Goal: Information Seeking & Learning: Learn about a topic

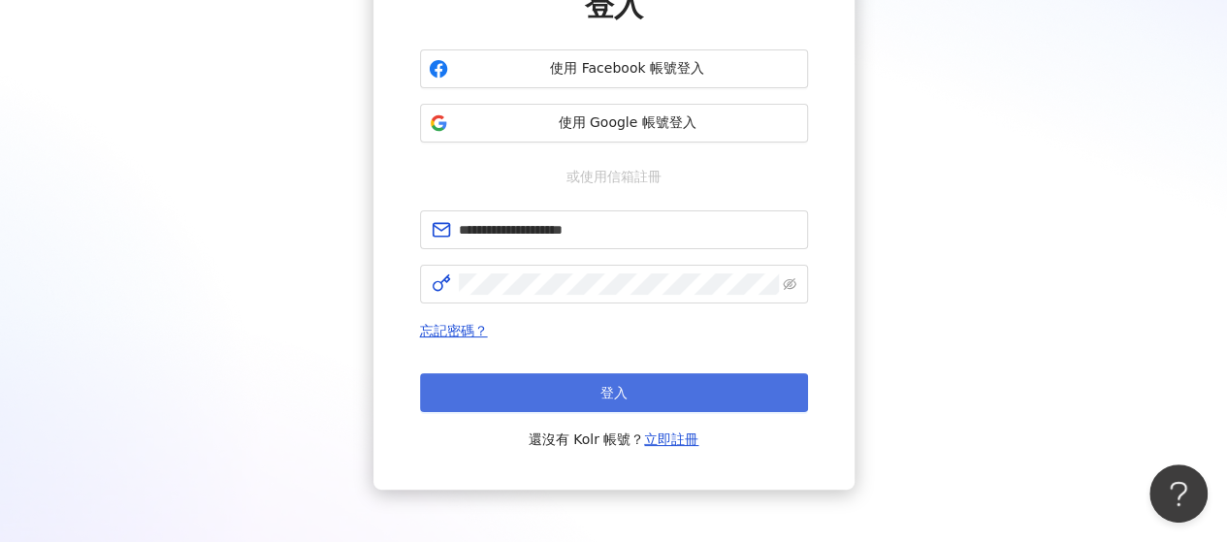
click at [632, 378] on button "登入" at bounding box center [614, 393] width 388 height 39
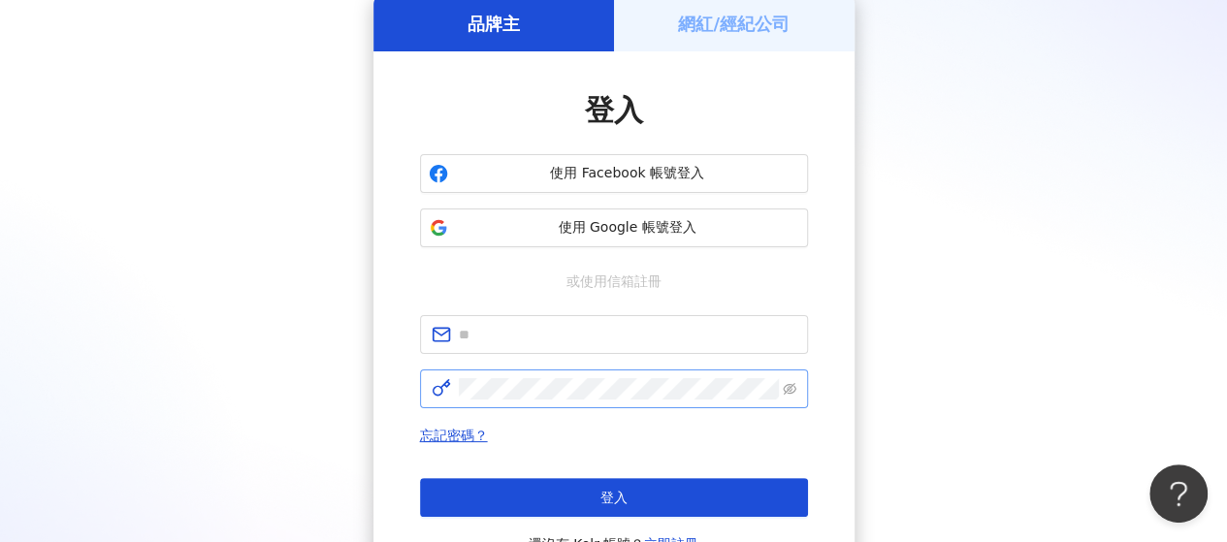
scroll to position [194, 0]
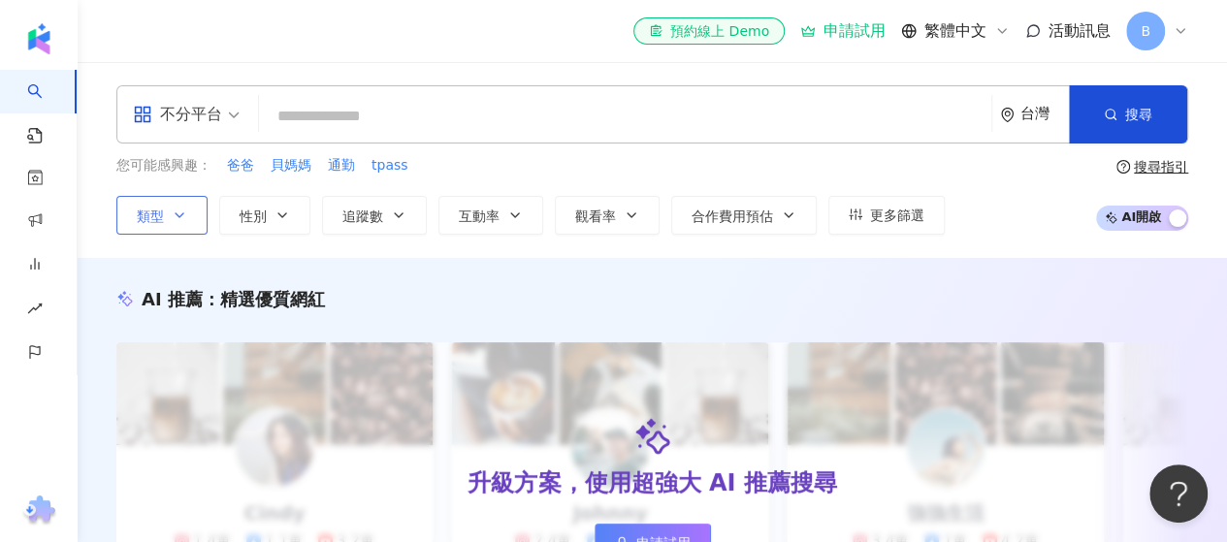
click at [176, 213] on icon "button" at bounding box center [180, 215] width 8 height 4
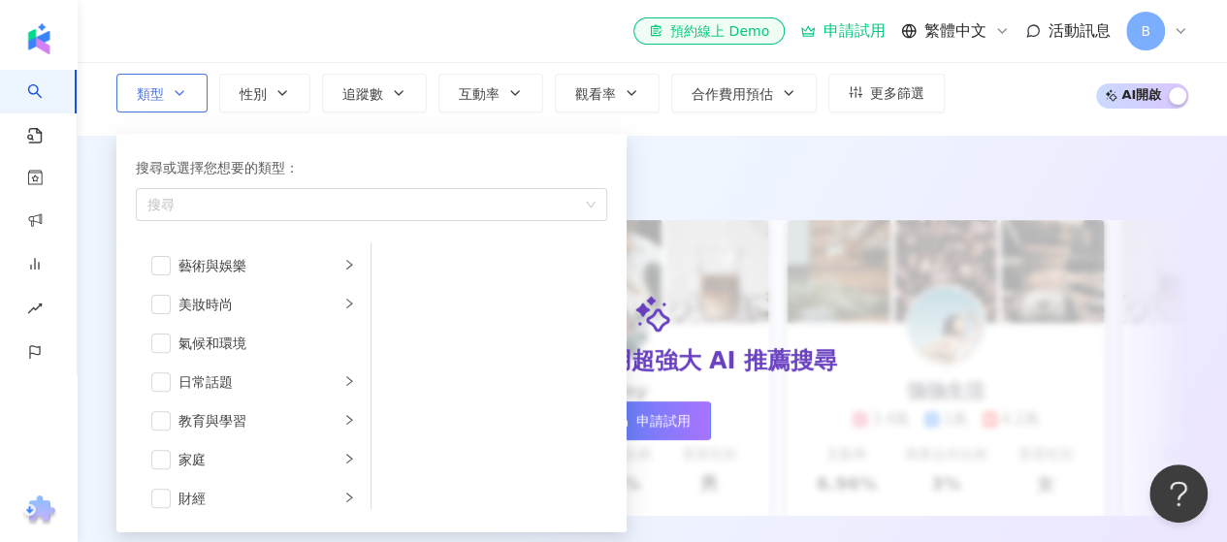
scroll to position [194, 0]
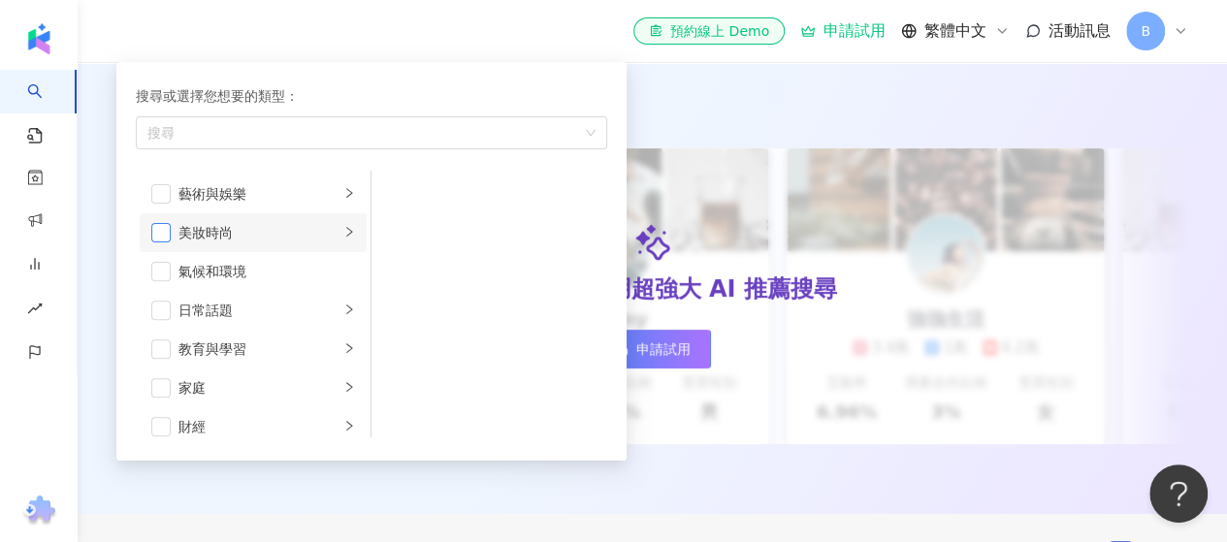
click at [165, 226] on span "button" at bounding box center [160, 232] width 19 height 19
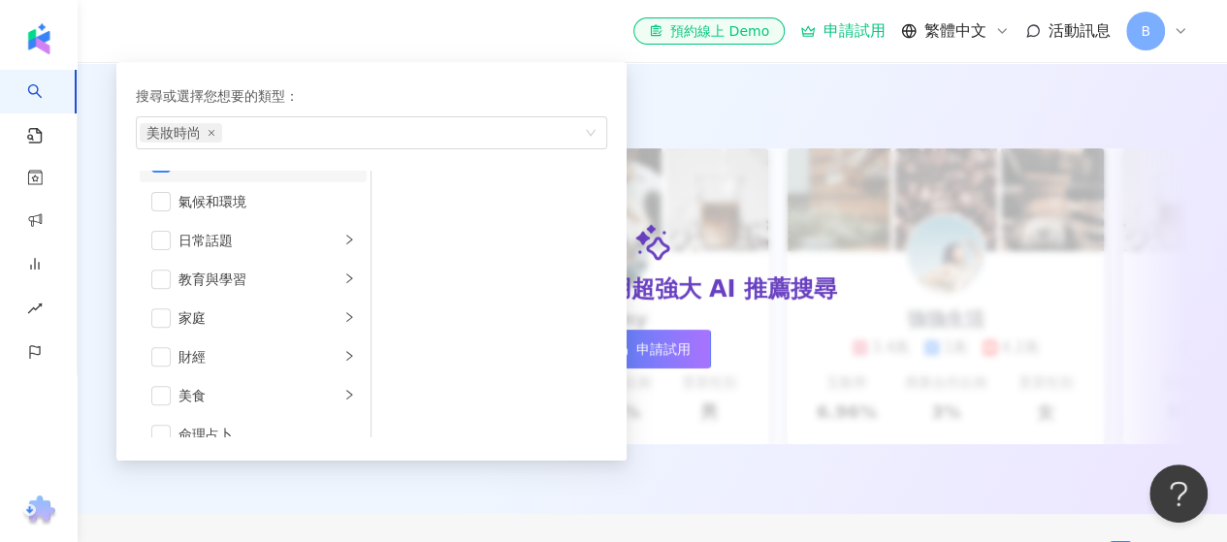
scroll to position [97, 0]
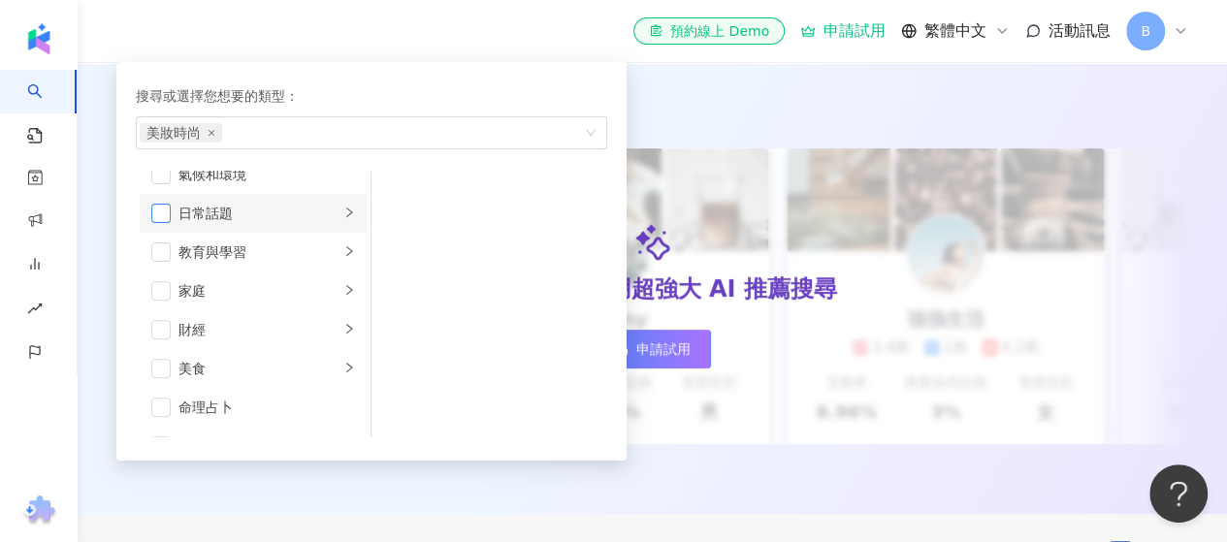
click at [165, 208] on span "button" at bounding box center [160, 213] width 19 height 19
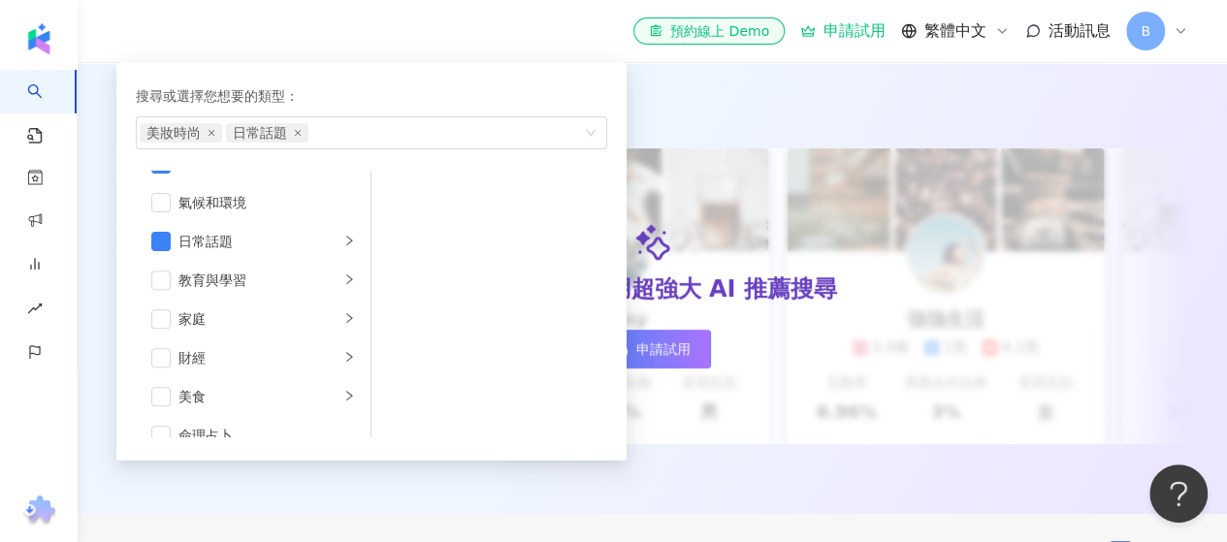
scroll to position [0, 0]
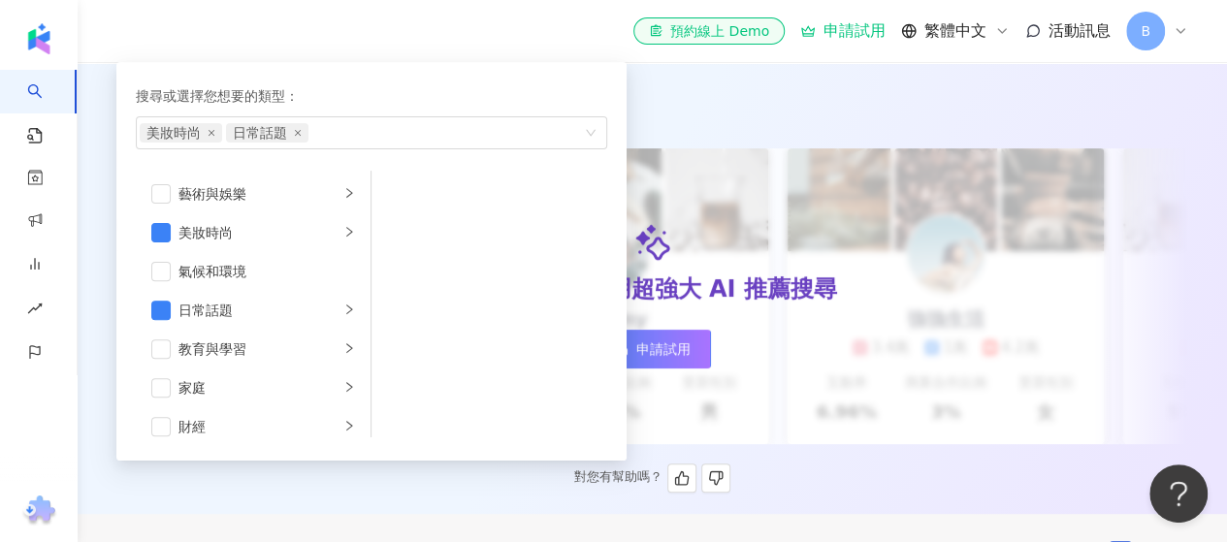
click at [683, 96] on div "AI 推薦 ： 精選優質網紅" at bounding box center [652, 105] width 1072 height 24
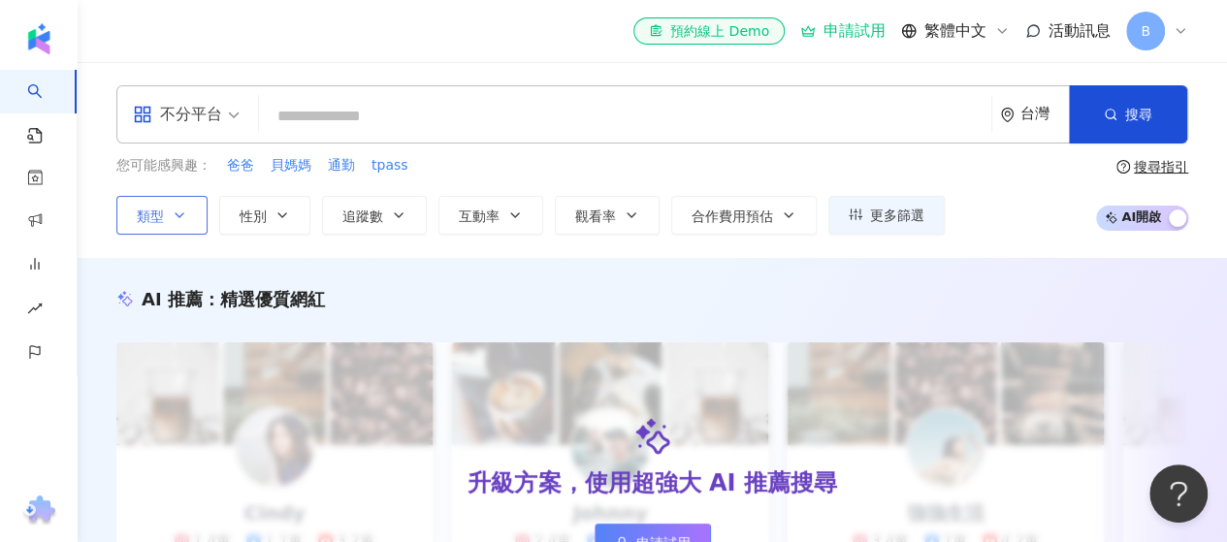
click at [173, 211] on icon "button" at bounding box center [180, 216] width 16 height 16
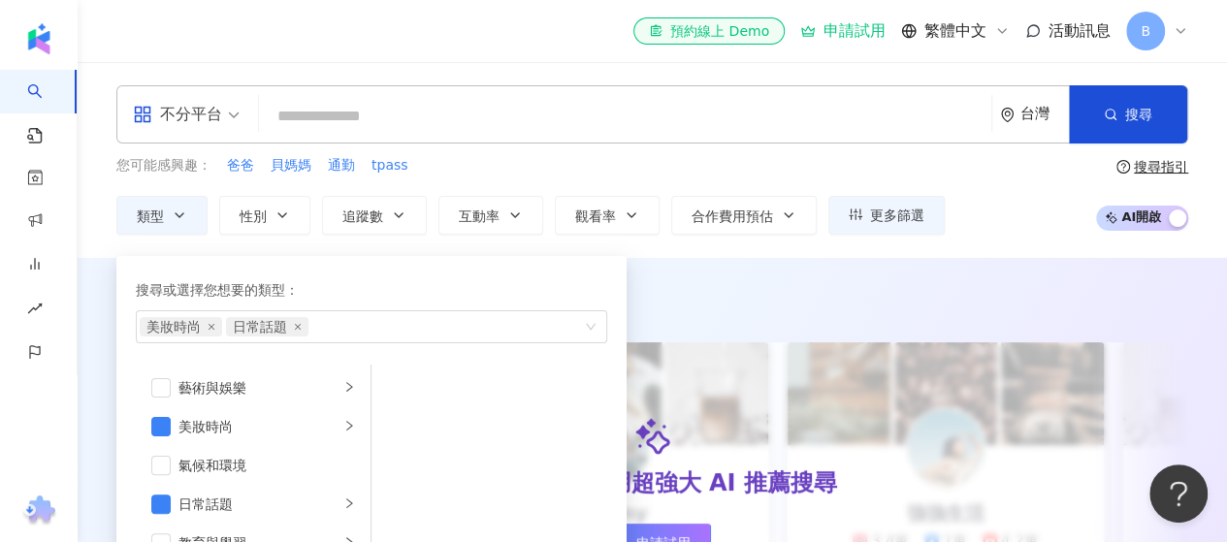
click at [576, 166] on div "您可能感興趣： 爸爸 貝媽媽 通勤 tpass" at bounding box center [530, 165] width 828 height 21
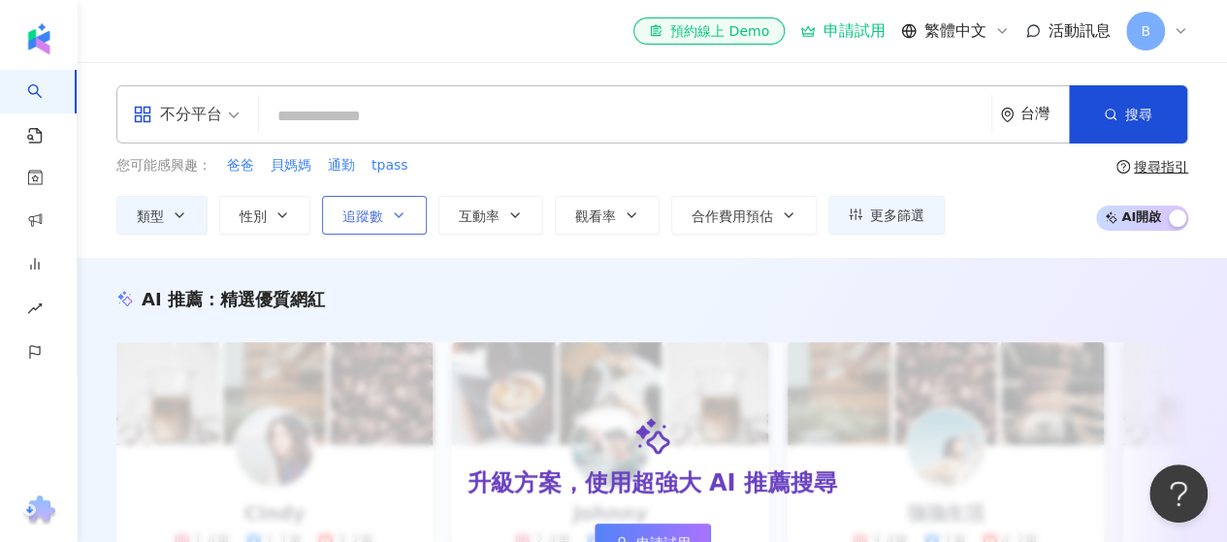
click at [377, 213] on span "追蹤數" at bounding box center [362, 217] width 41 height 16
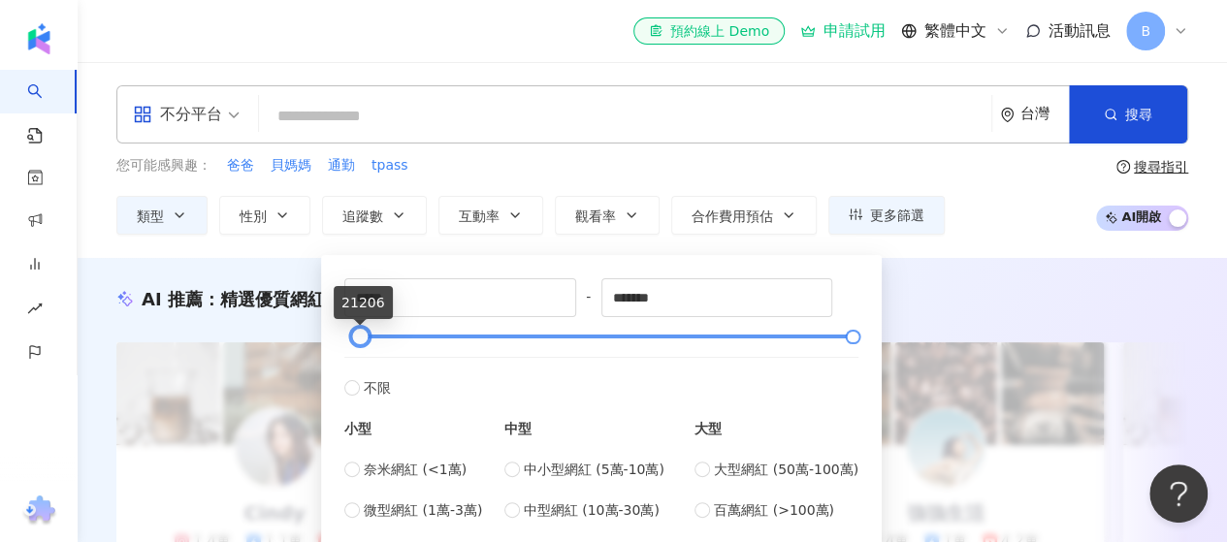
click at [357, 339] on div at bounding box center [360, 337] width 11 height 11
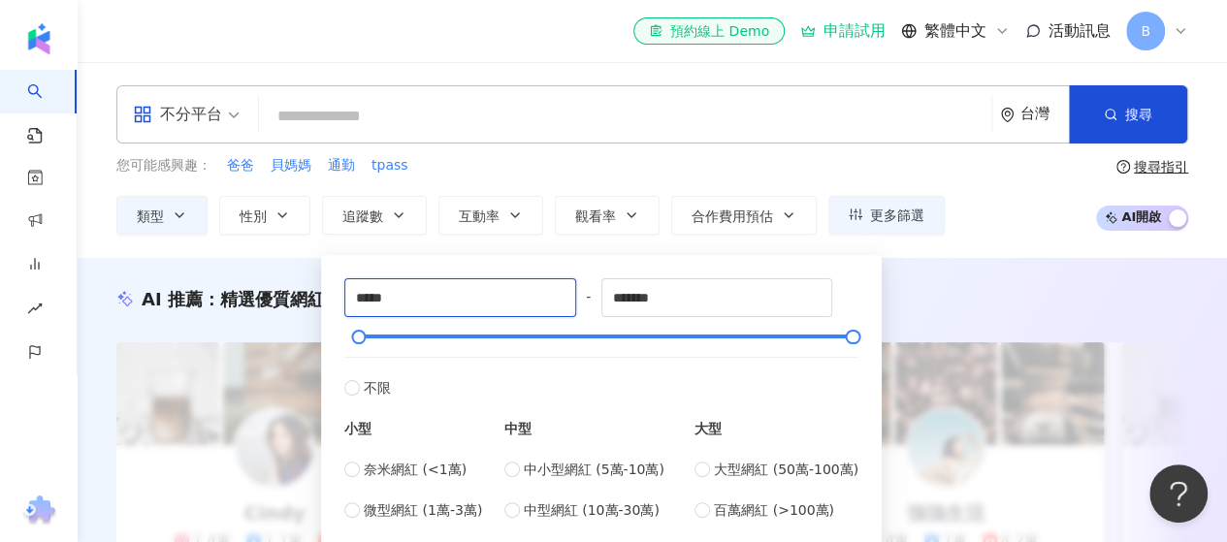
drag, startPoint x: 409, startPoint y: 300, endPoint x: 335, endPoint y: 296, distance: 74.8
click at [335, 296] on div "***** - ******* 不限 小型 奈米網紅 (<1萬) 微型網紅 (1萬-3萬) 小型網紅 (3萬-5萬) 中型 中小型網紅 (5萬-10萬) 中型…" at bounding box center [601, 420] width 537 height 307
type input "*****"
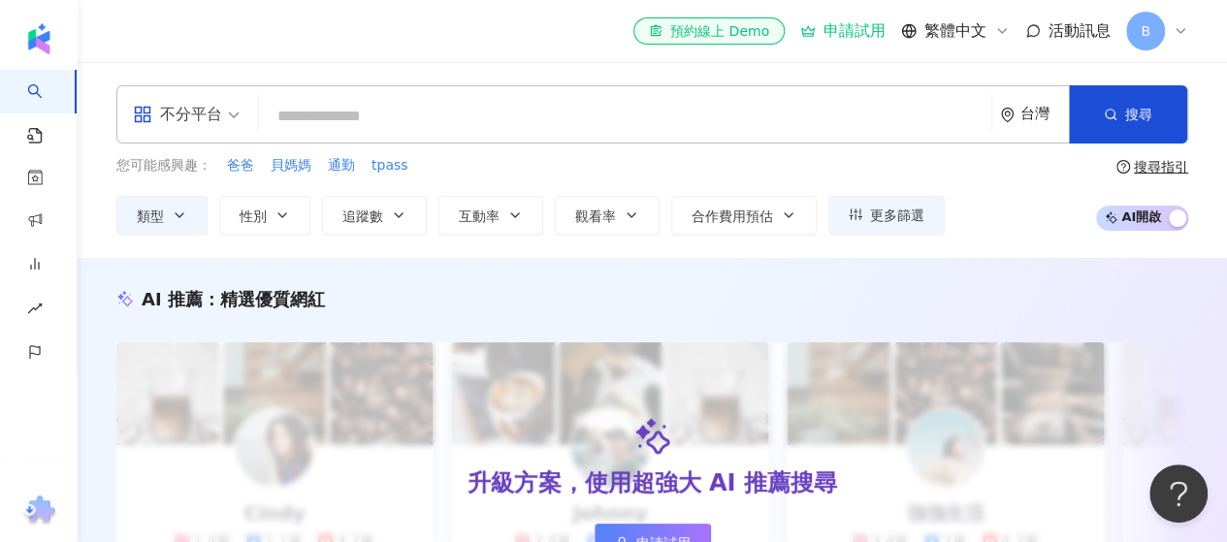
click at [440, 168] on div "您可能感興趣： 爸爸 貝媽媽 通勤 tpass" at bounding box center [530, 165] width 828 height 21
click at [489, 213] on span "互動率" at bounding box center [479, 217] width 41 height 16
click at [516, 211] on icon "button" at bounding box center [515, 216] width 16 height 16
click at [515, 212] on icon "button" at bounding box center [515, 216] width 16 height 16
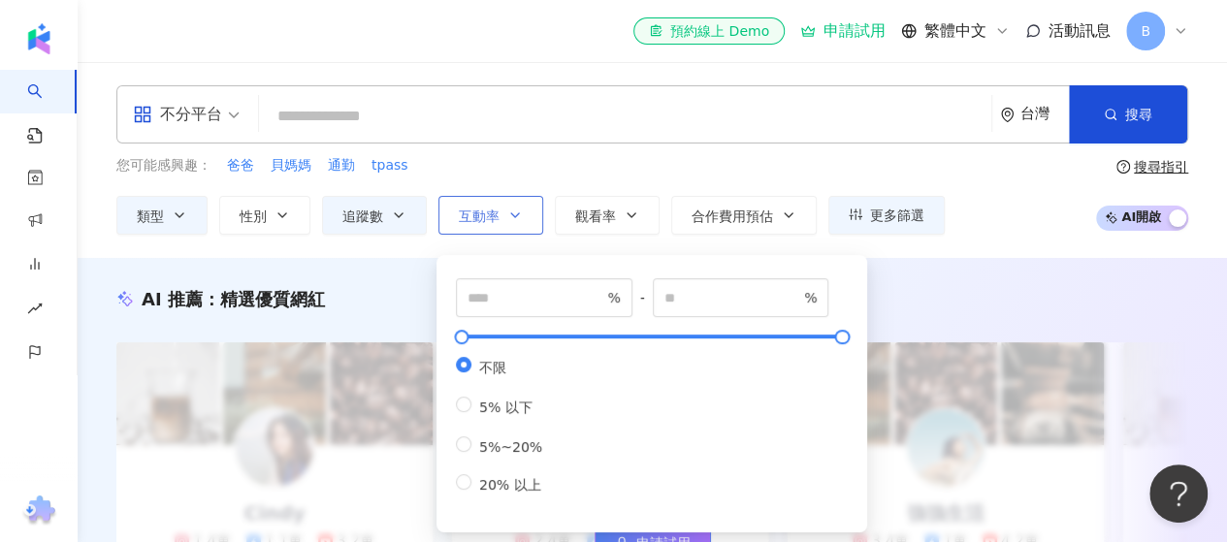
click at [515, 209] on icon "button" at bounding box center [515, 216] width 16 height 16
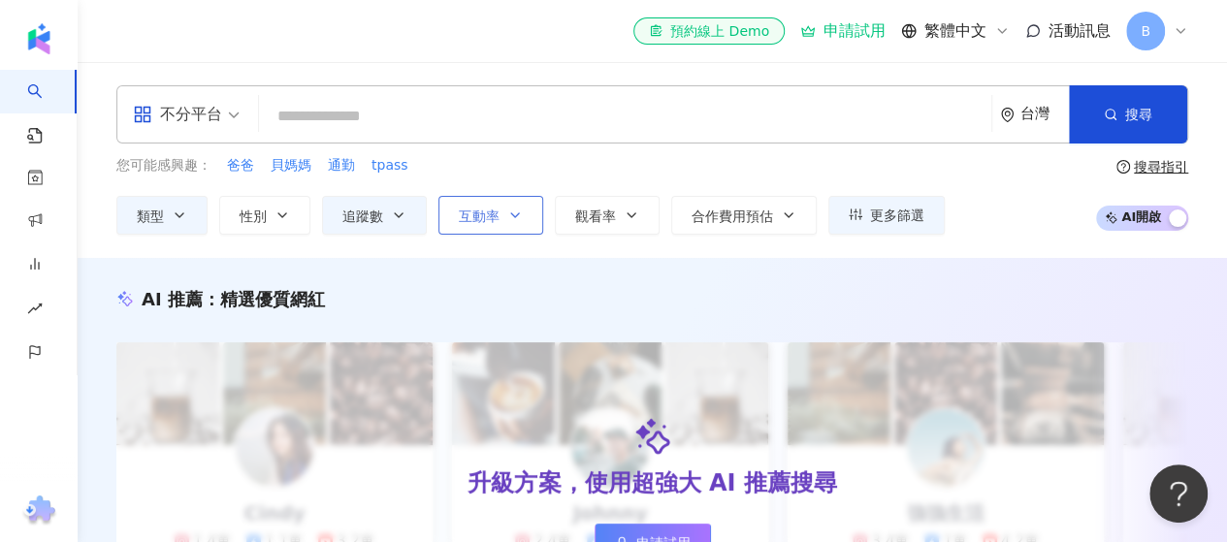
click at [516, 208] on icon "button" at bounding box center [515, 216] width 16 height 16
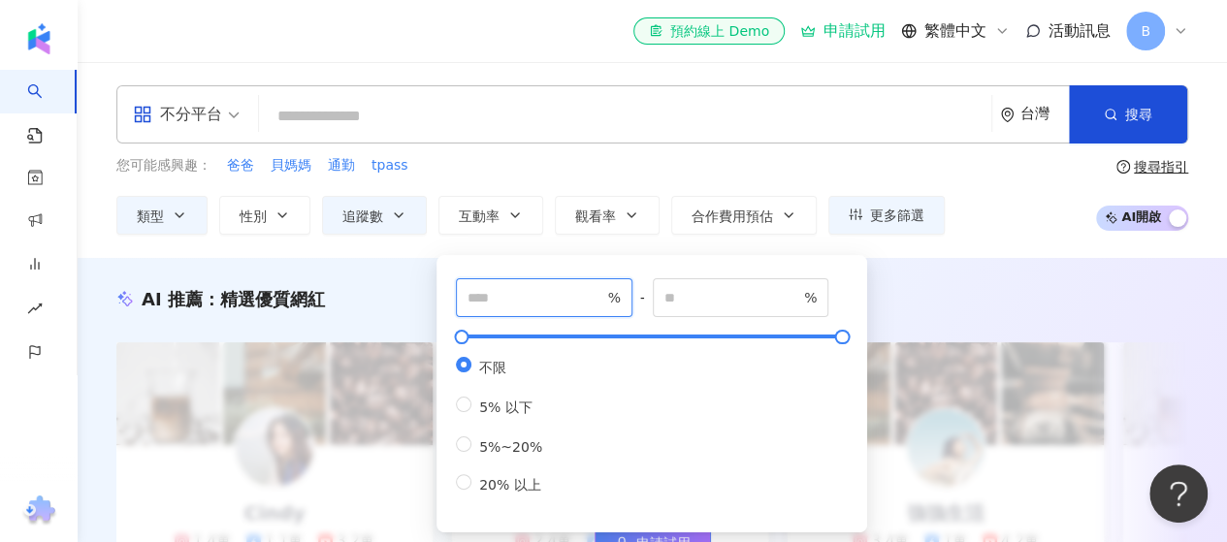
click at [545, 300] on input "number" at bounding box center [536, 297] width 136 height 21
type input "*"
click at [528, 166] on div "您可能感興趣： 爸爸 貝媽媽 通勤 tpass" at bounding box center [530, 165] width 828 height 21
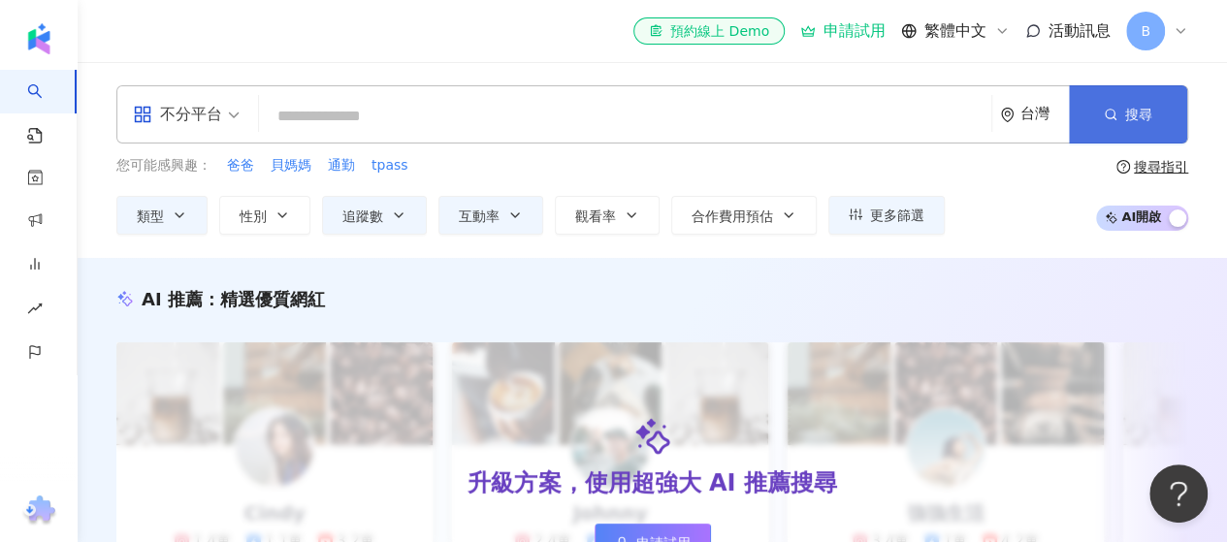
click at [1145, 108] on span "搜尋" at bounding box center [1138, 115] width 27 height 16
click at [1131, 114] on span "搜尋" at bounding box center [1138, 115] width 27 height 16
click at [1130, 107] on span "搜尋" at bounding box center [1138, 115] width 27 height 16
click at [1108, 112] on icon "button" at bounding box center [1111, 115] width 14 height 14
click at [1098, 114] on button "搜尋" at bounding box center [1128, 114] width 118 height 58
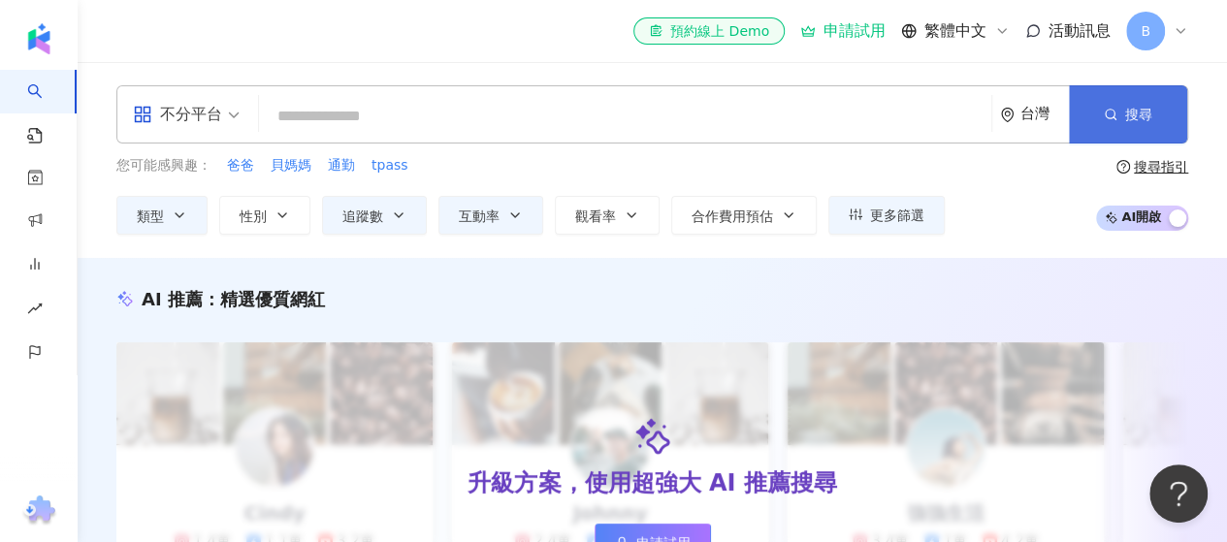
click at [1120, 108] on button "搜尋" at bounding box center [1128, 114] width 118 height 58
click at [208, 123] on div "不分平台" at bounding box center [177, 114] width 89 height 31
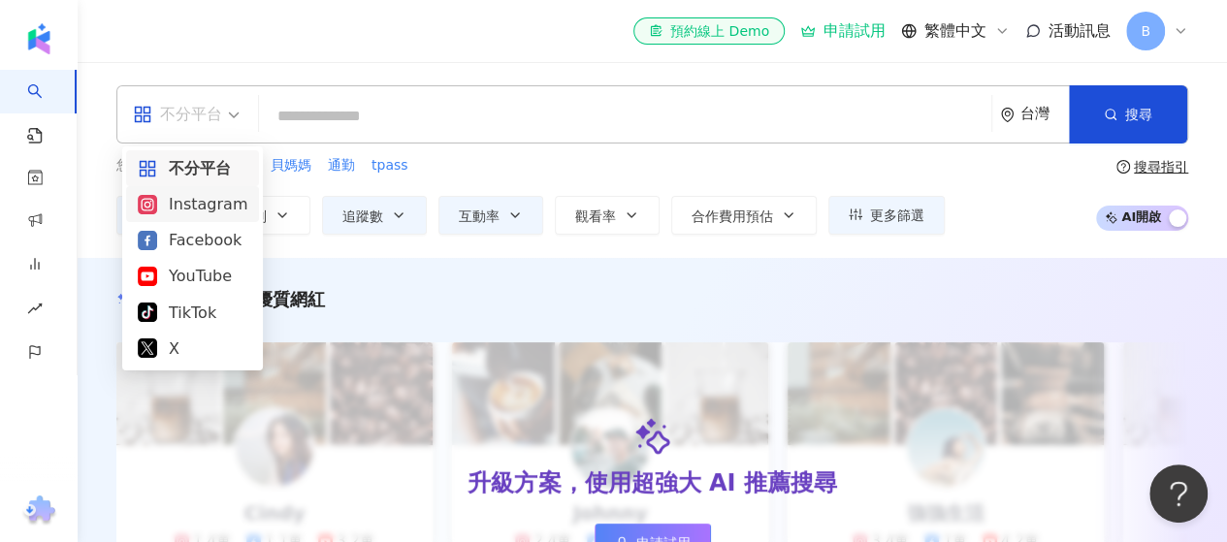
click at [202, 195] on div "Instagram" at bounding box center [193, 204] width 110 height 24
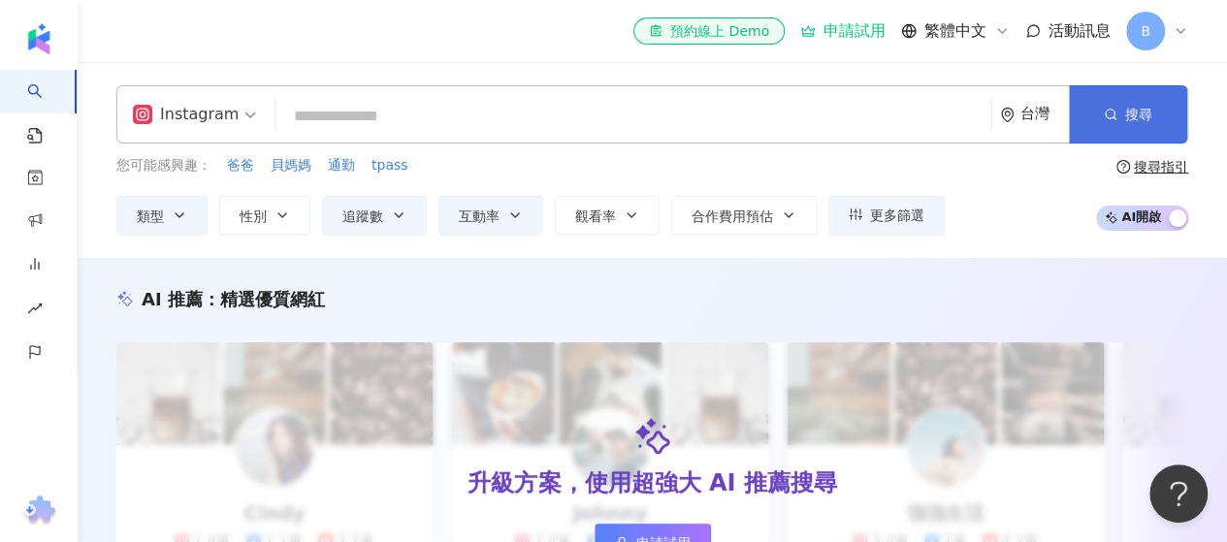
click at [1125, 118] on span "搜尋" at bounding box center [1138, 115] width 27 height 16
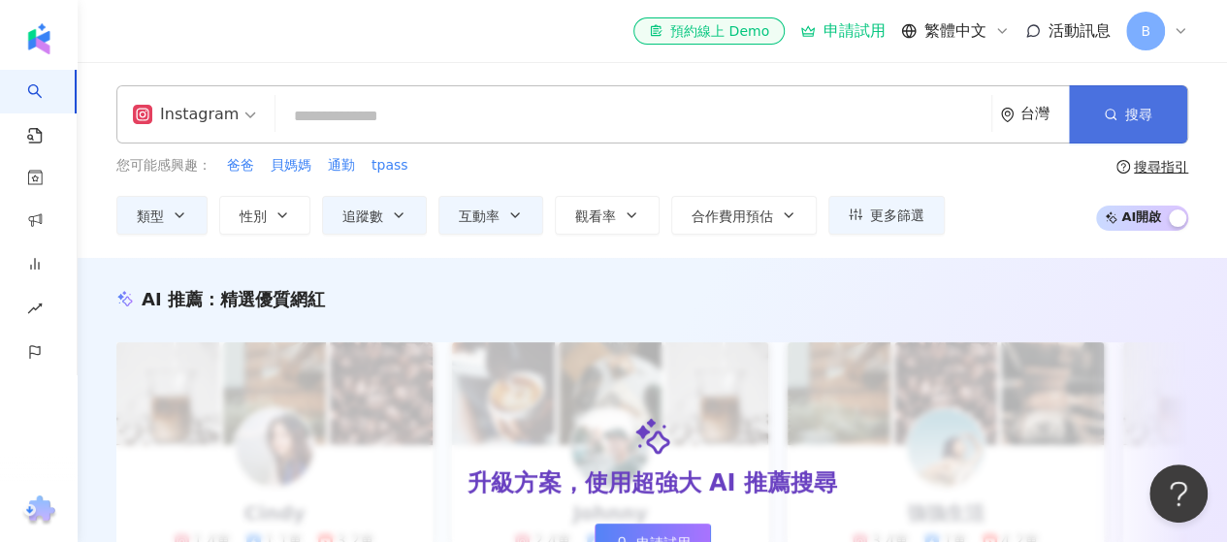
click at [1125, 118] on span "搜尋" at bounding box center [1138, 115] width 27 height 16
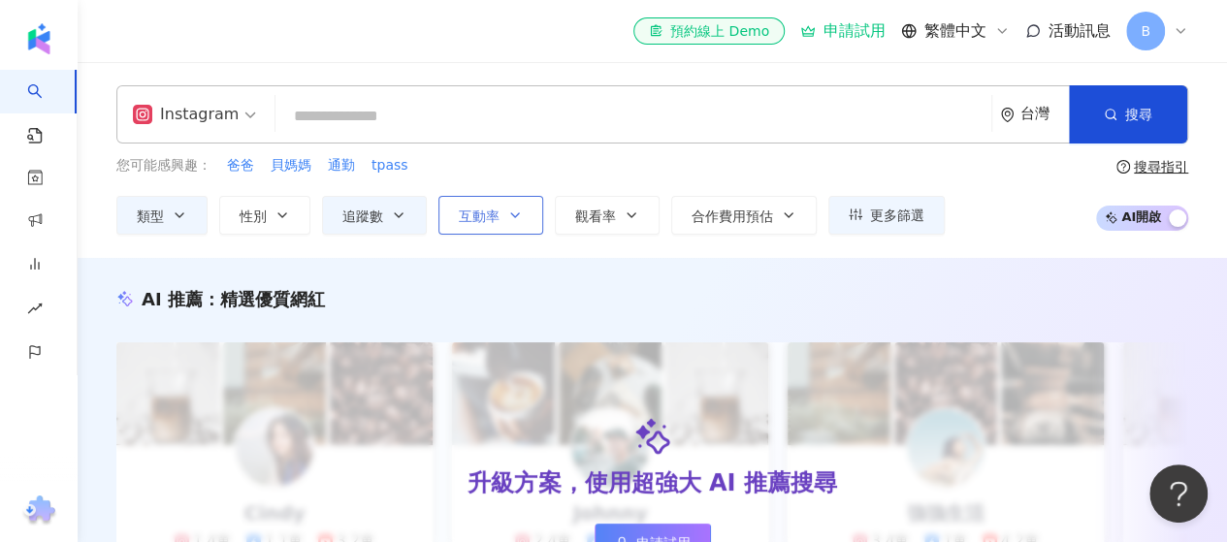
click at [507, 216] on icon "button" at bounding box center [515, 216] width 16 height 16
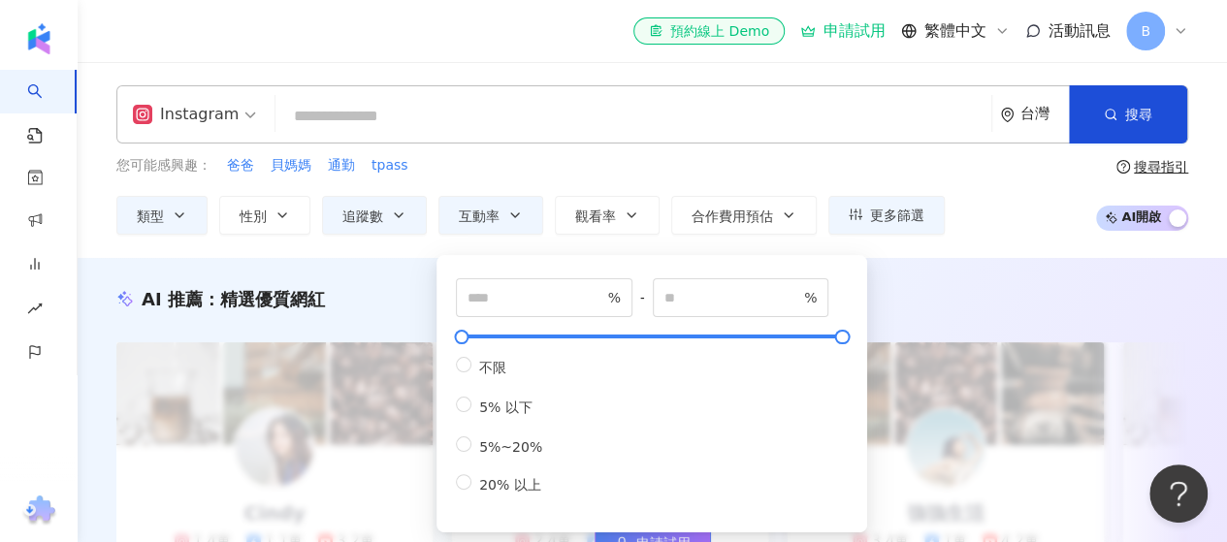
click at [634, 166] on div "您可能感興趣： 爸爸 貝媽媽 通勤 tpass" at bounding box center [530, 165] width 828 height 21
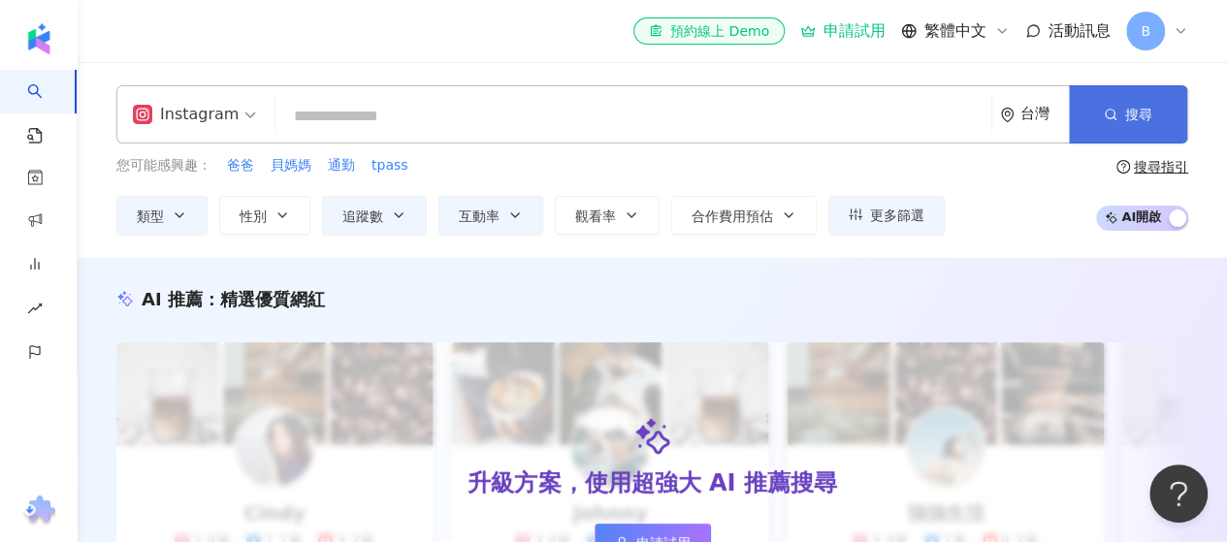
click at [1110, 117] on icon "button" at bounding box center [1111, 115] width 14 height 14
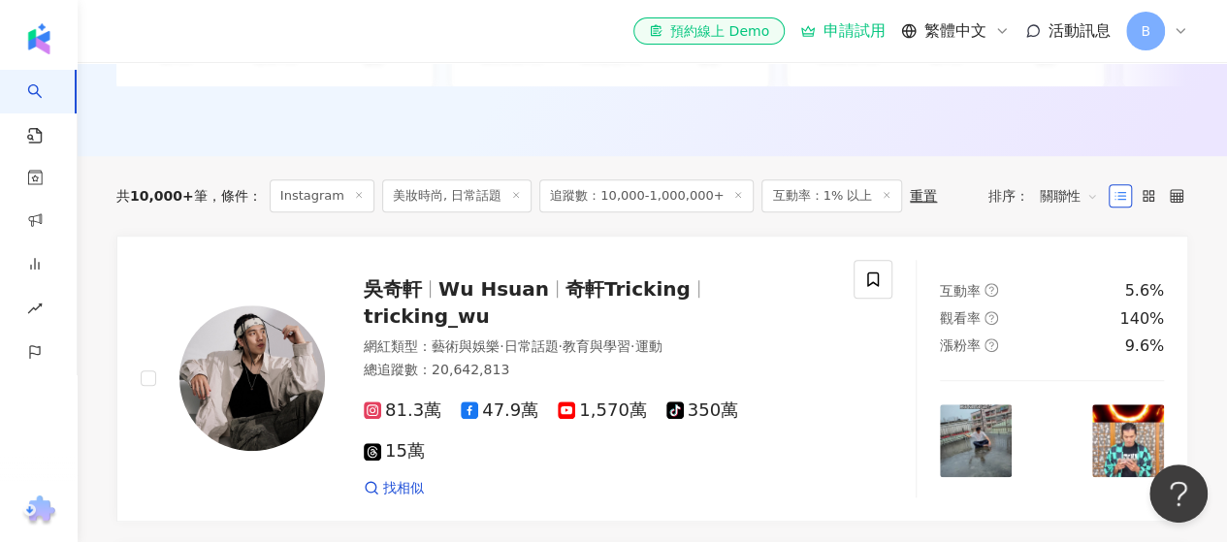
scroll to position [582, 0]
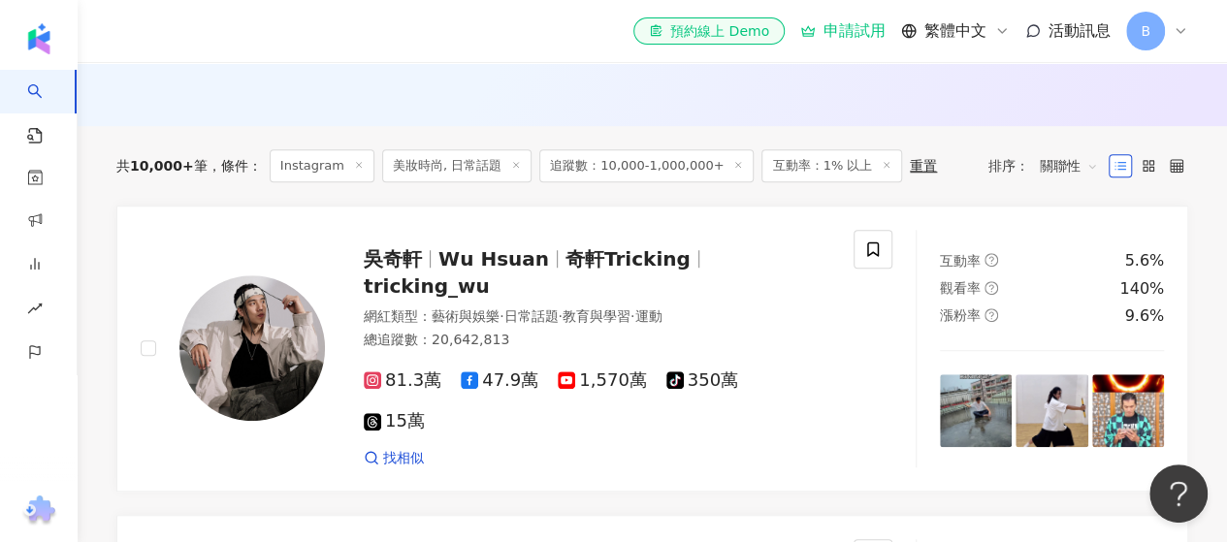
drag, startPoint x: 116, startPoint y: 180, endPoint x: 207, endPoint y: 185, distance: 90.4
click at [199, 174] on div "共 10,000+ 筆" at bounding box center [161, 166] width 91 height 16
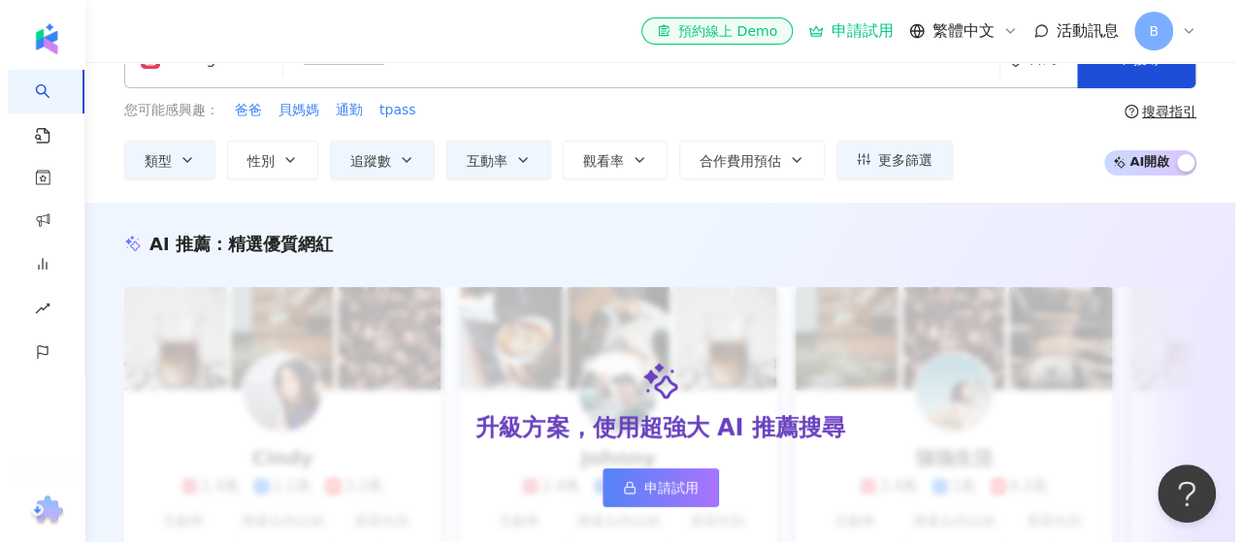
scroll to position [0, 0]
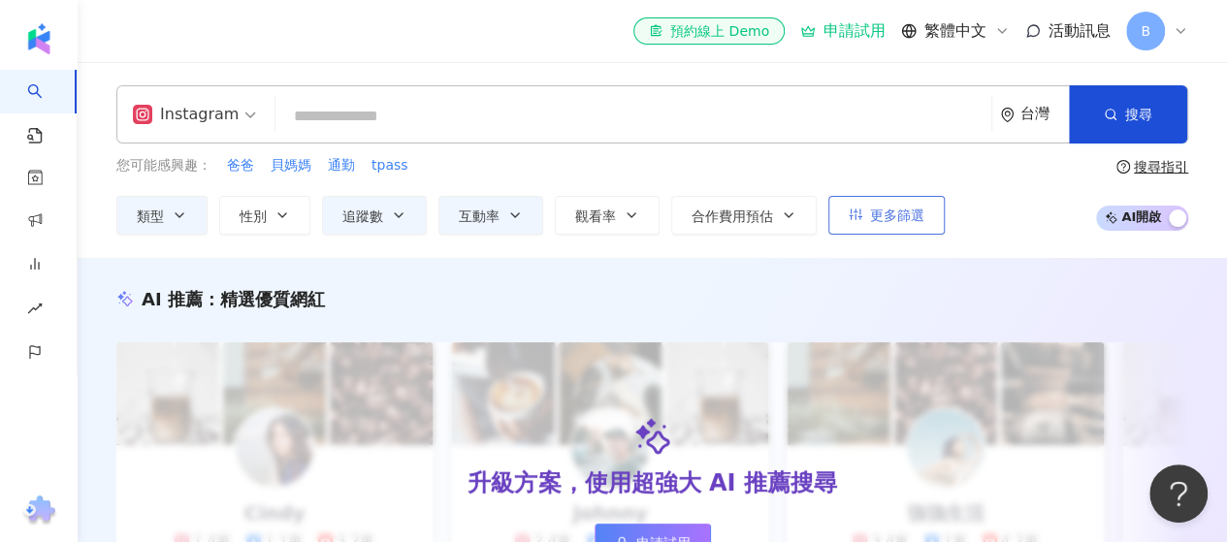
click at [852, 211] on icon "button" at bounding box center [856, 216] width 14 height 12
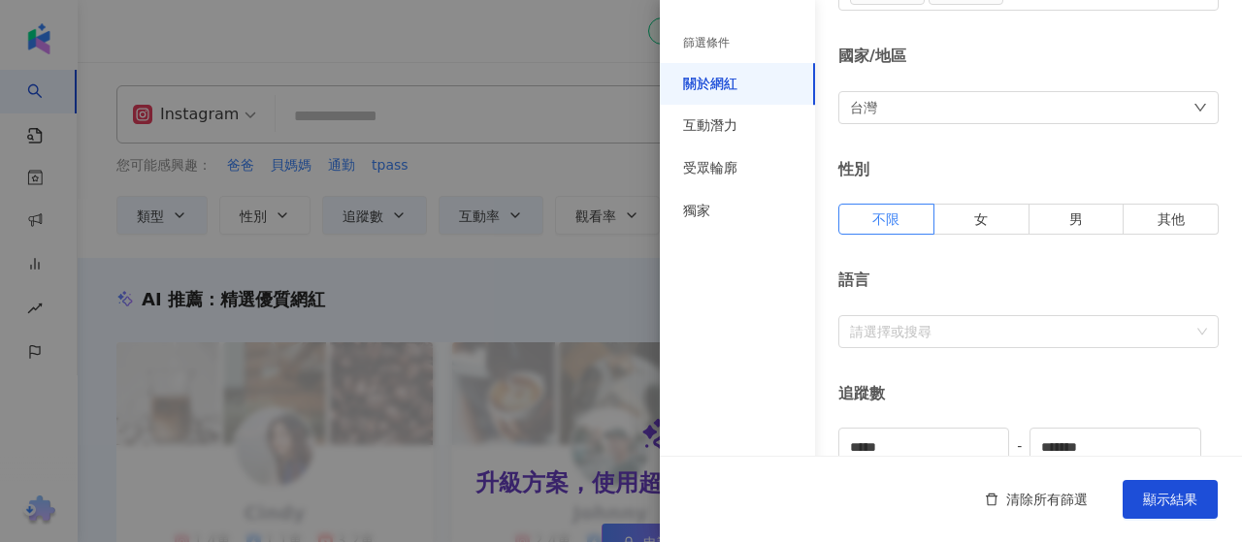
scroll to position [194, 0]
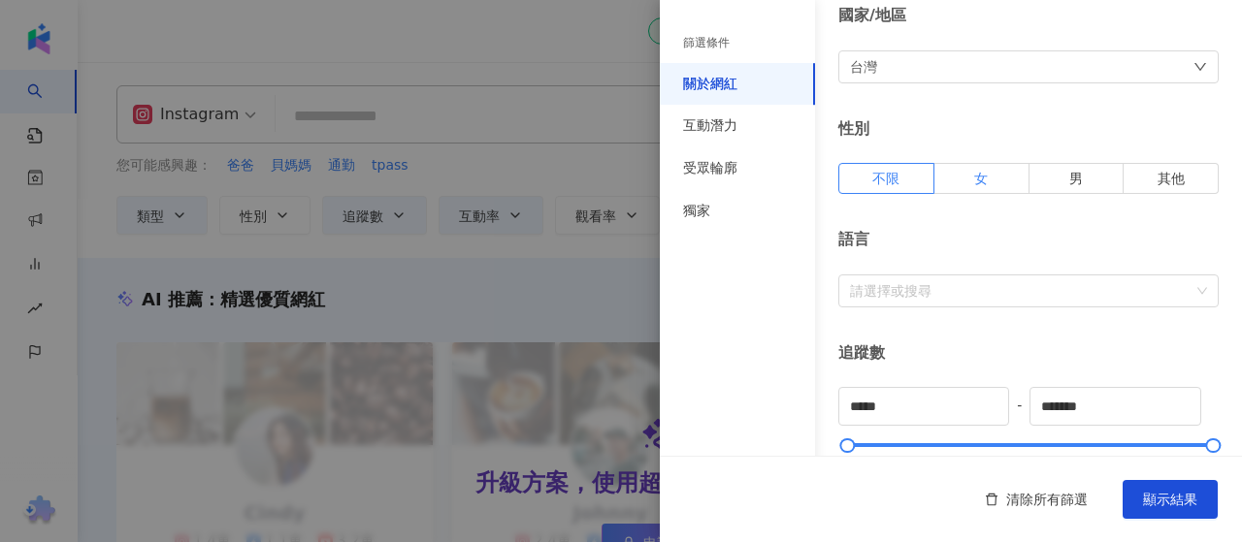
click at [950, 173] on label "女" at bounding box center [981, 178] width 95 height 31
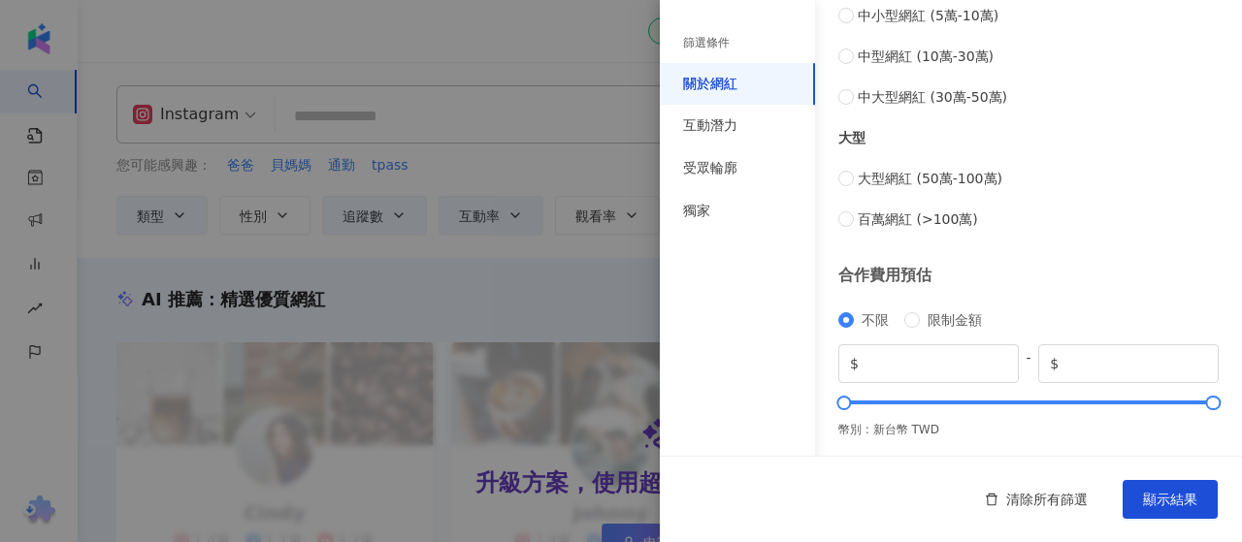
scroll to position [628, 0]
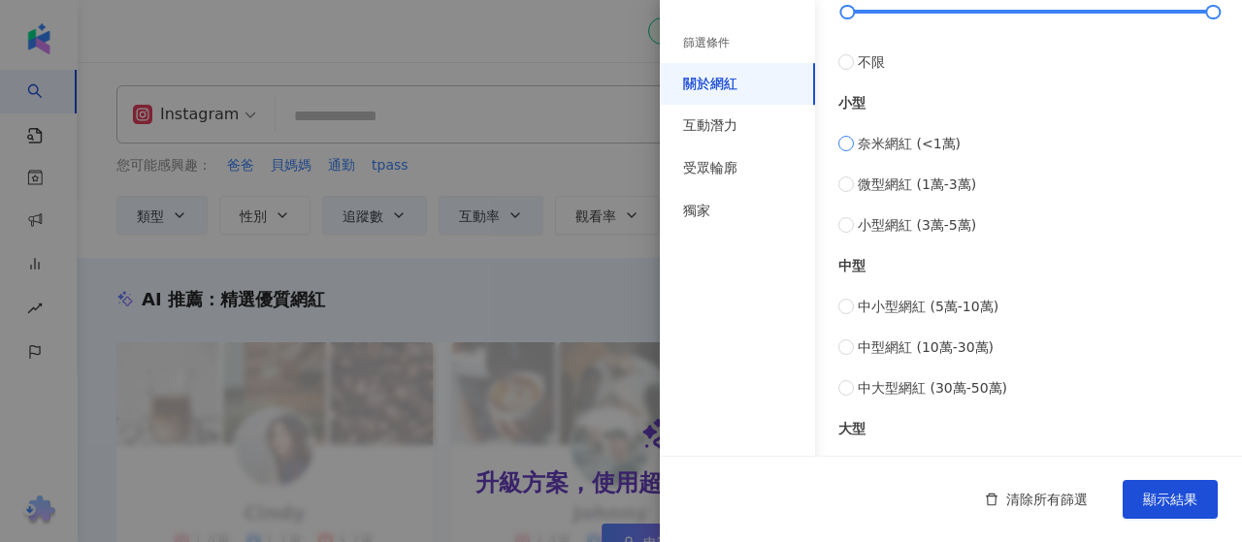
click at [870, 139] on span "奈米網紅 (<1萬)" at bounding box center [909, 143] width 103 height 21
type input "*"
type input "****"
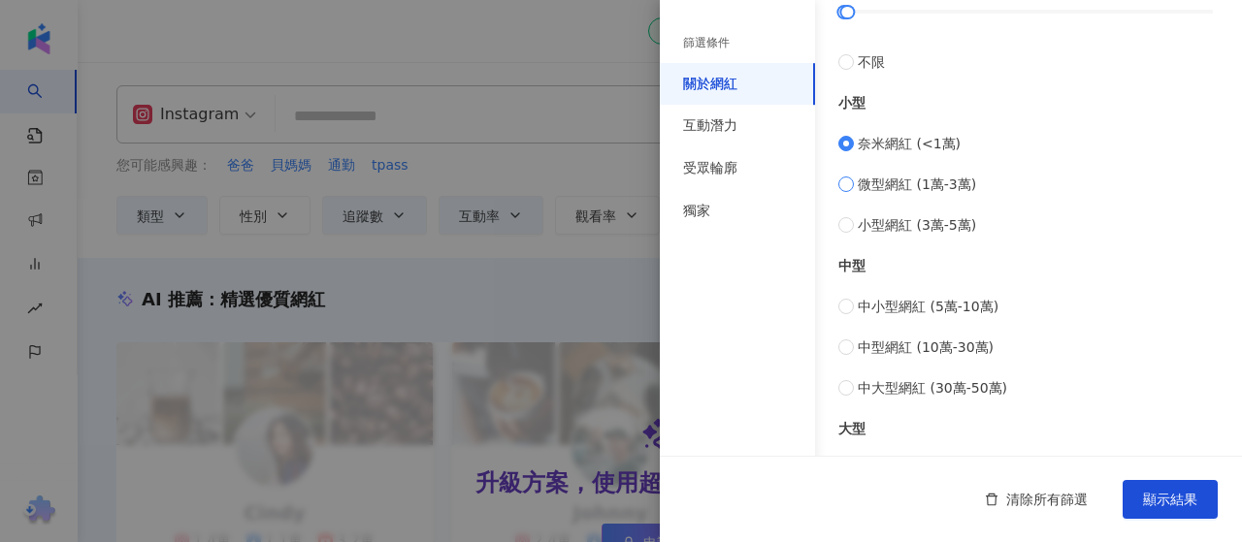
click at [879, 179] on span "微型網紅 (1萬-3萬)" at bounding box center [917, 184] width 118 height 21
type input "*****"
click at [890, 214] on span "小型網紅 (3萬-5萬)" at bounding box center [917, 224] width 118 height 21
type input "*****"
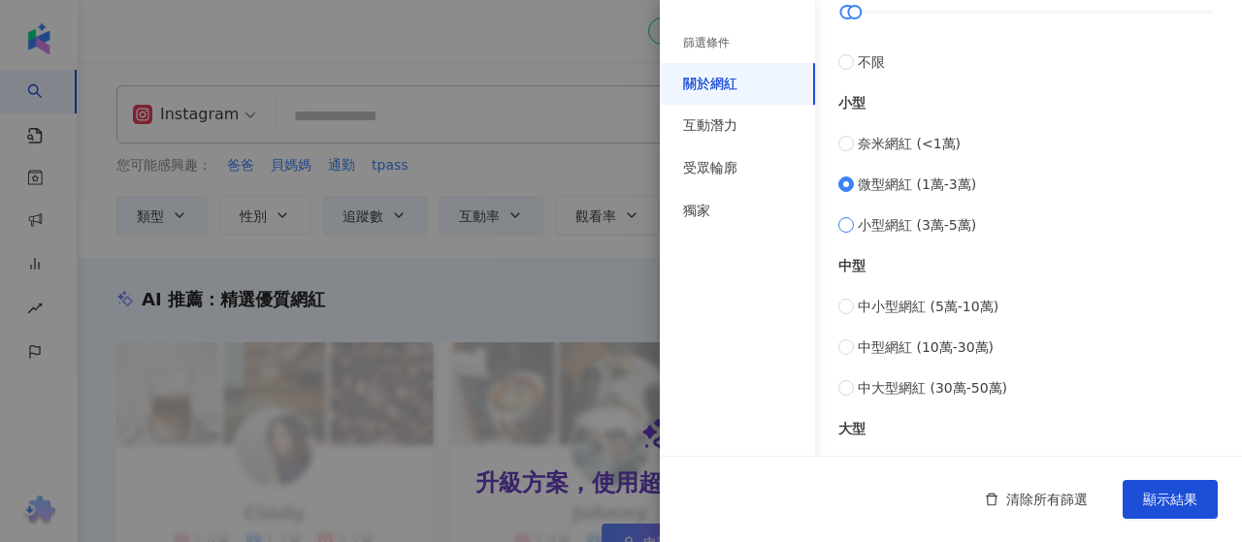
type input "*****"
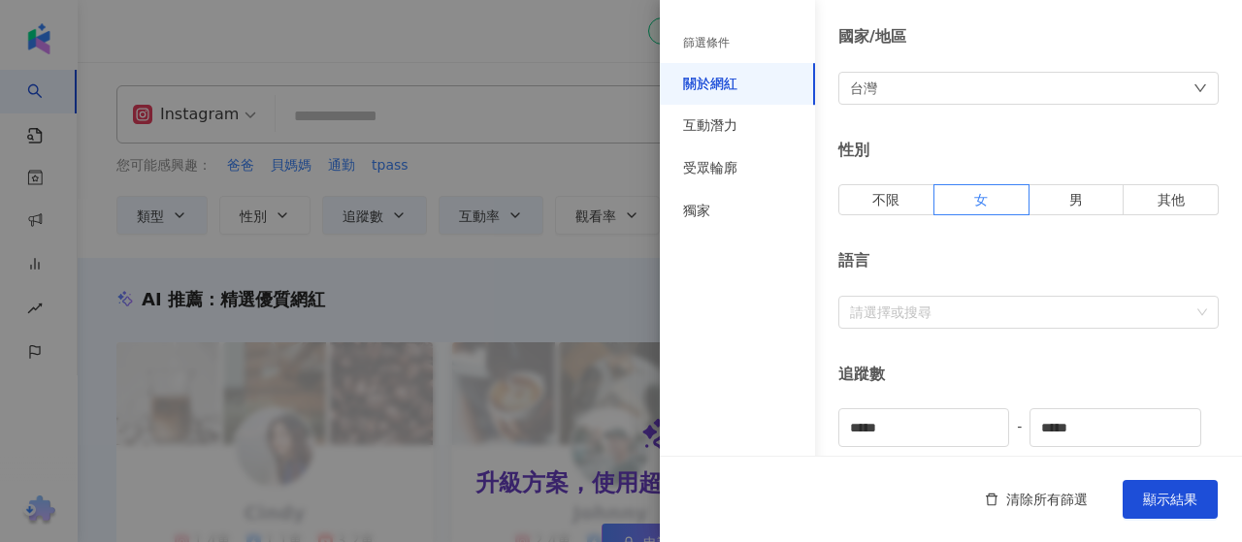
scroll to position [485, 0]
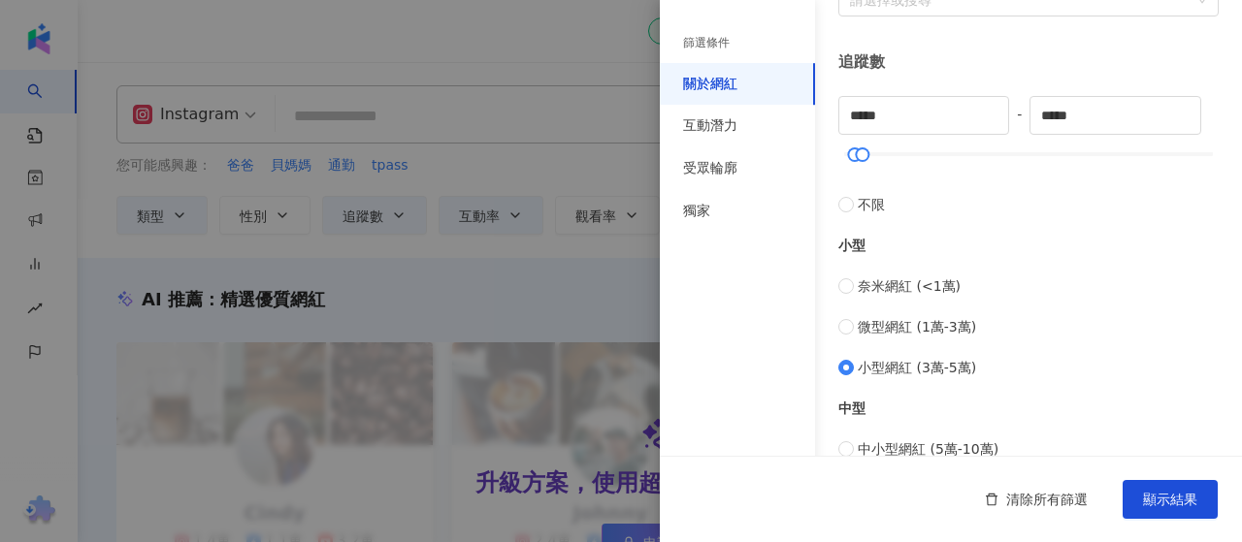
type input "*"
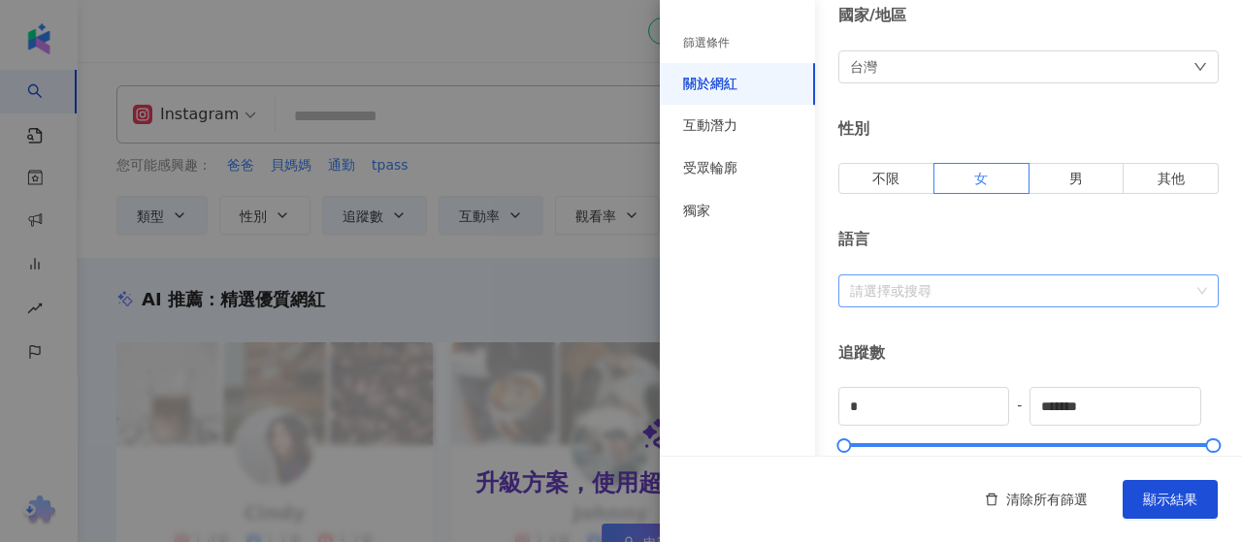
scroll to position [0, 0]
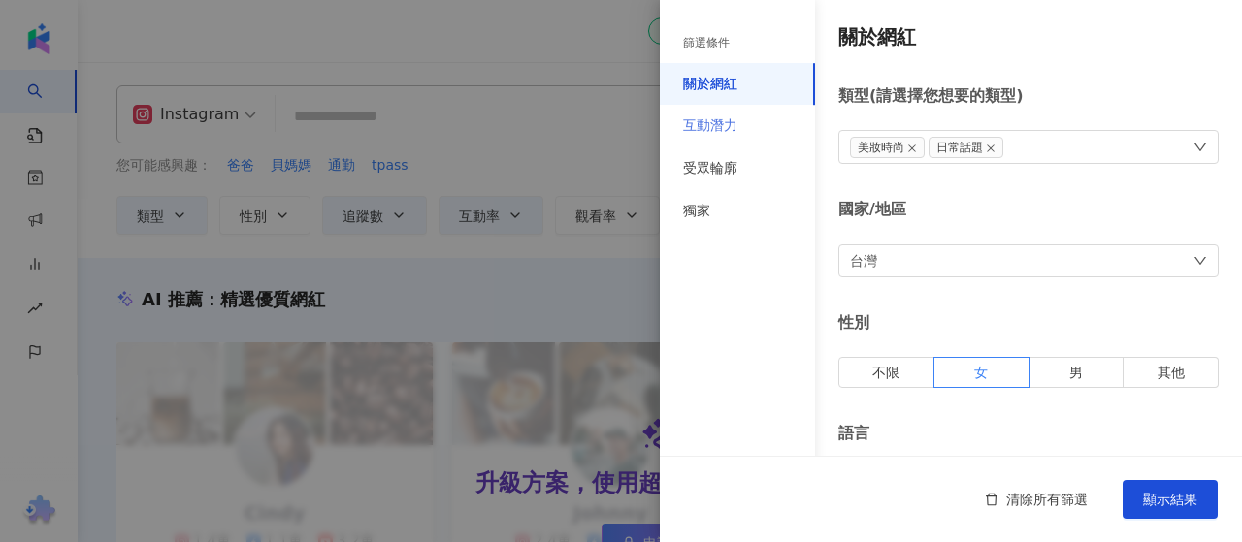
click at [745, 136] on div "互動潛力" at bounding box center [737, 126] width 155 height 43
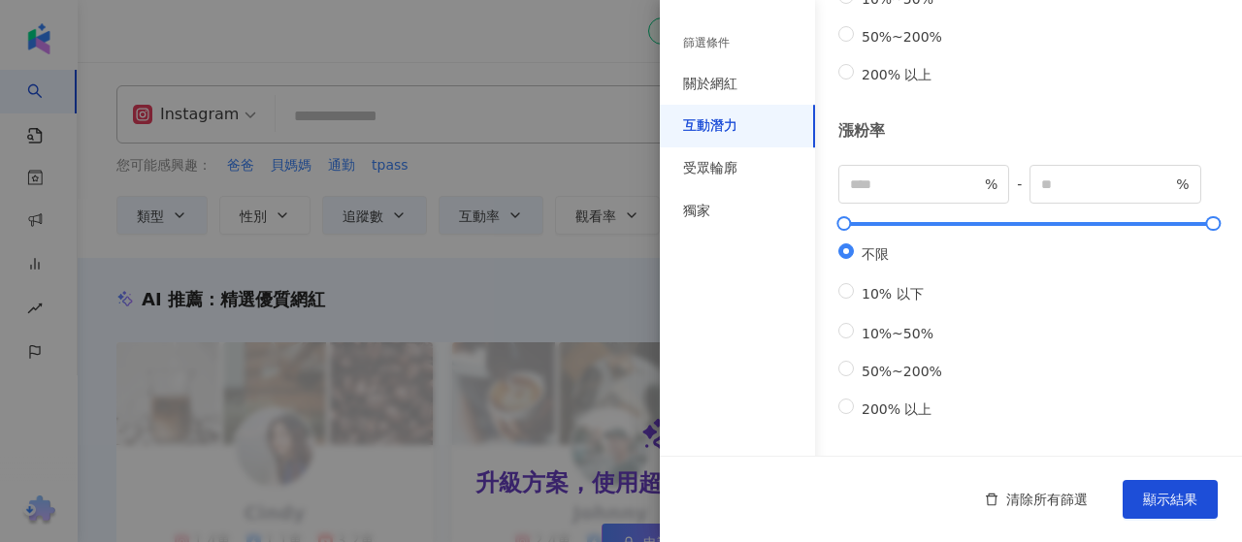
scroll to position [757, 0]
click at [766, 172] on div "受眾輪廓" at bounding box center [737, 168] width 155 height 43
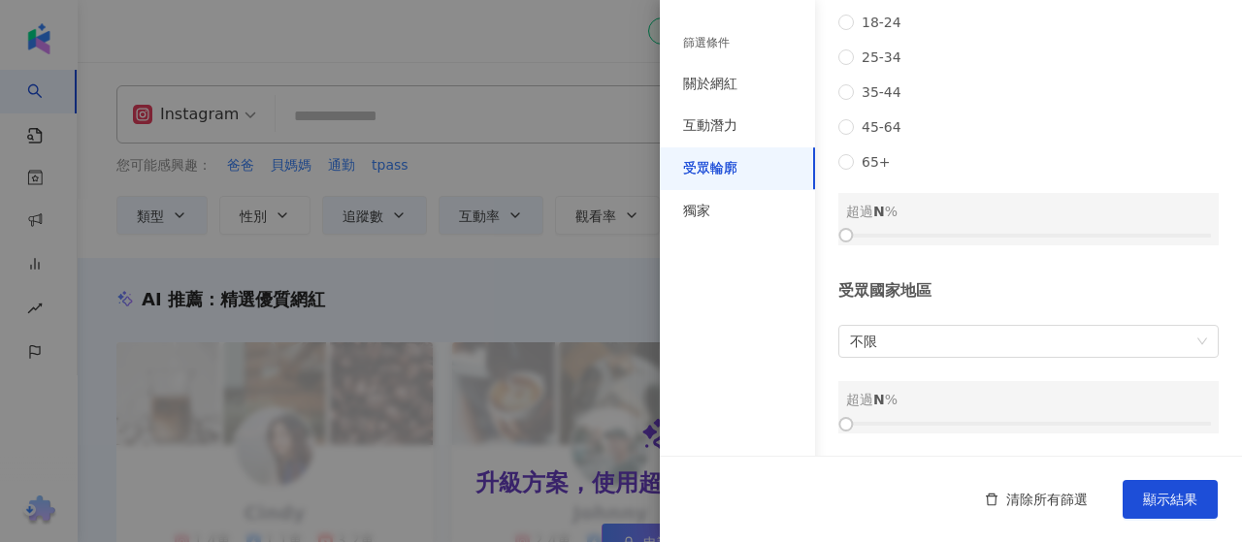
scroll to position [400, 0]
click at [750, 135] on div "互動潛力" at bounding box center [737, 126] width 155 height 43
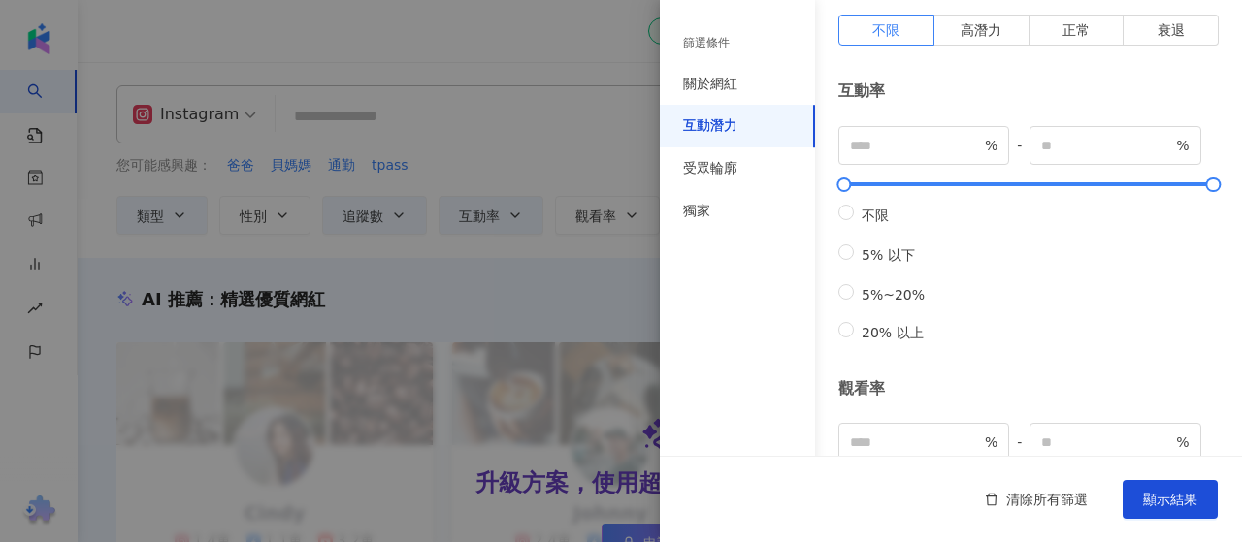
scroll to position [0, 0]
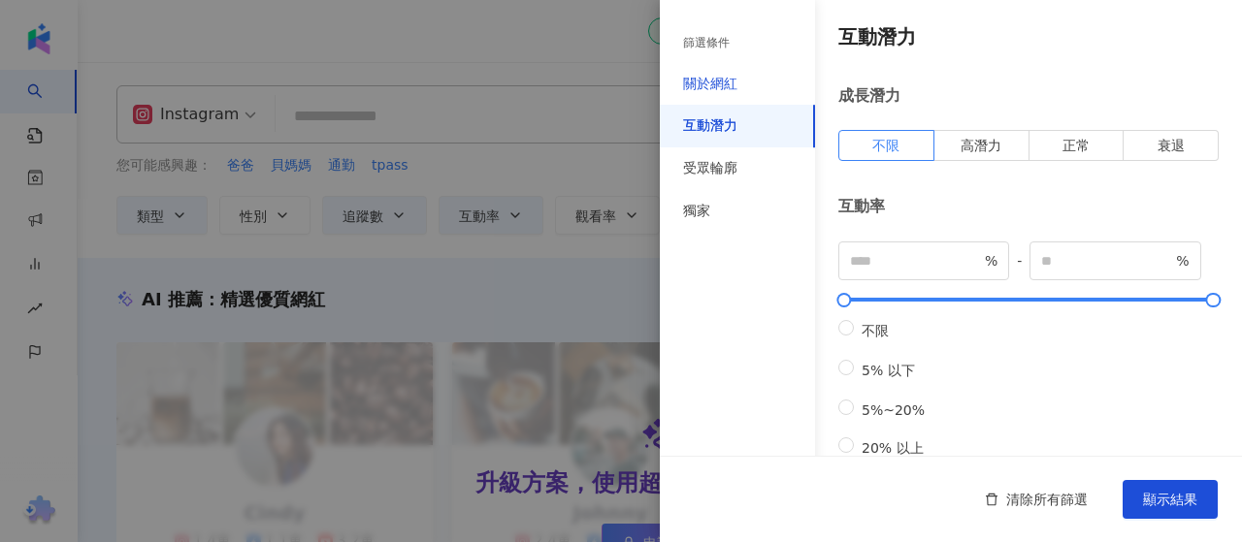
click at [720, 86] on div "關於網紅" at bounding box center [710, 84] width 54 height 19
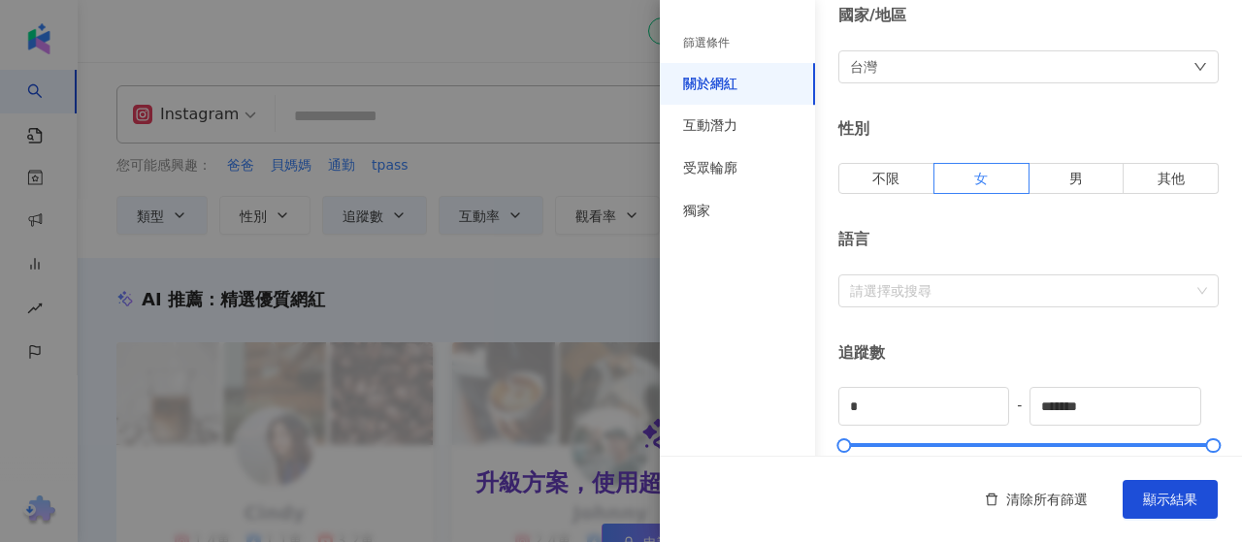
scroll to position [291, 0]
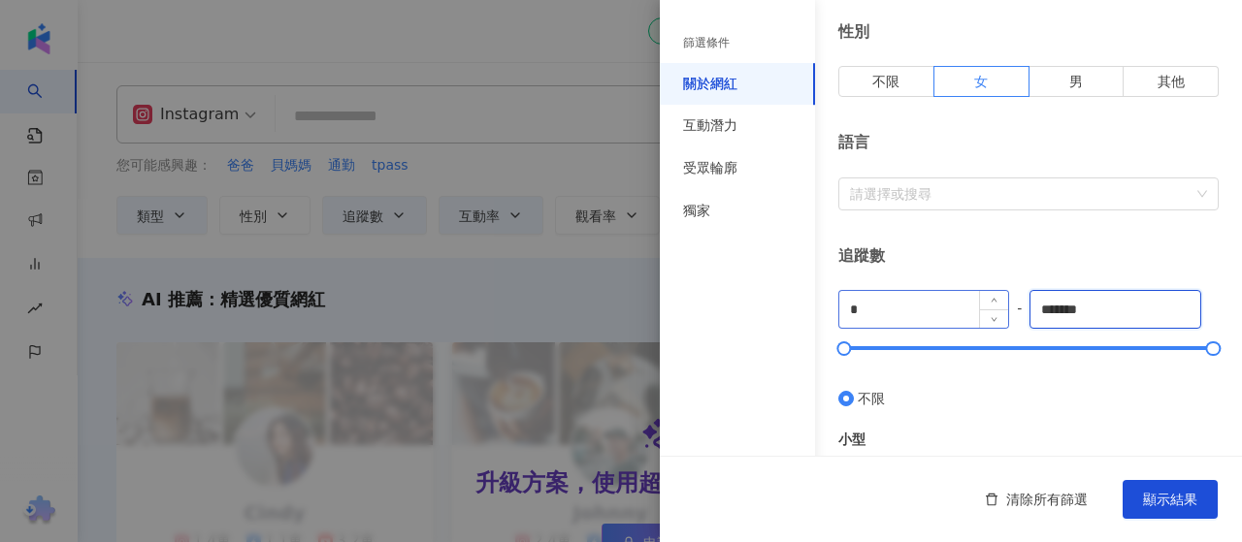
drag, startPoint x: 1106, startPoint y: 303, endPoint x: 940, endPoint y: 308, distance: 166.0
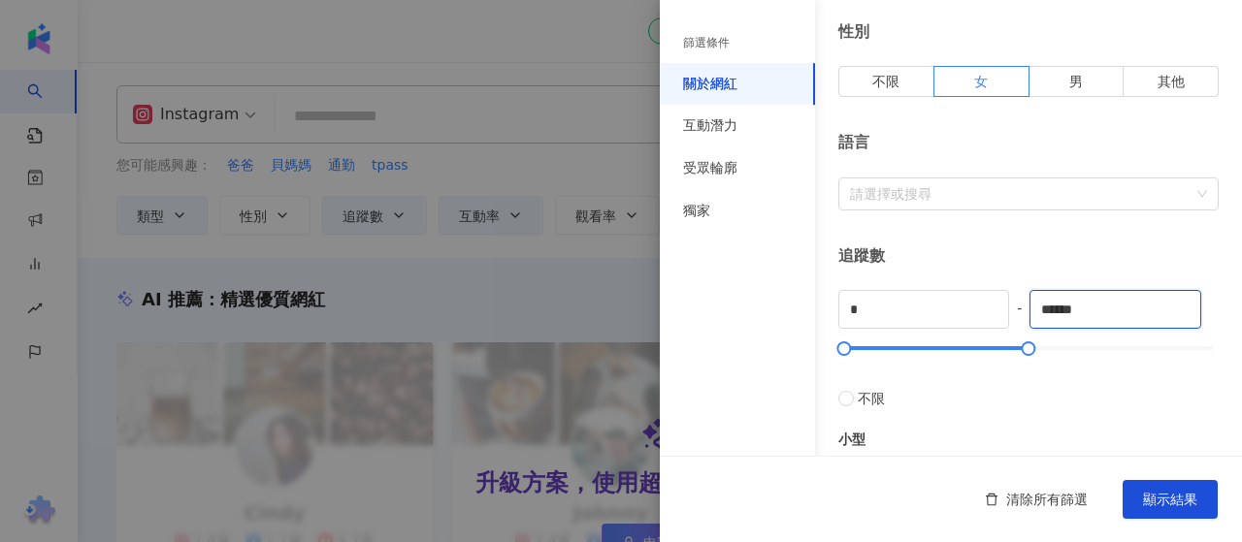
type input "******"
click at [1033, 248] on div "追蹤數" at bounding box center [1028, 255] width 380 height 21
click at [737, 142] on div "互動潛力" at bounding box center [737, 126] width 155 height 43
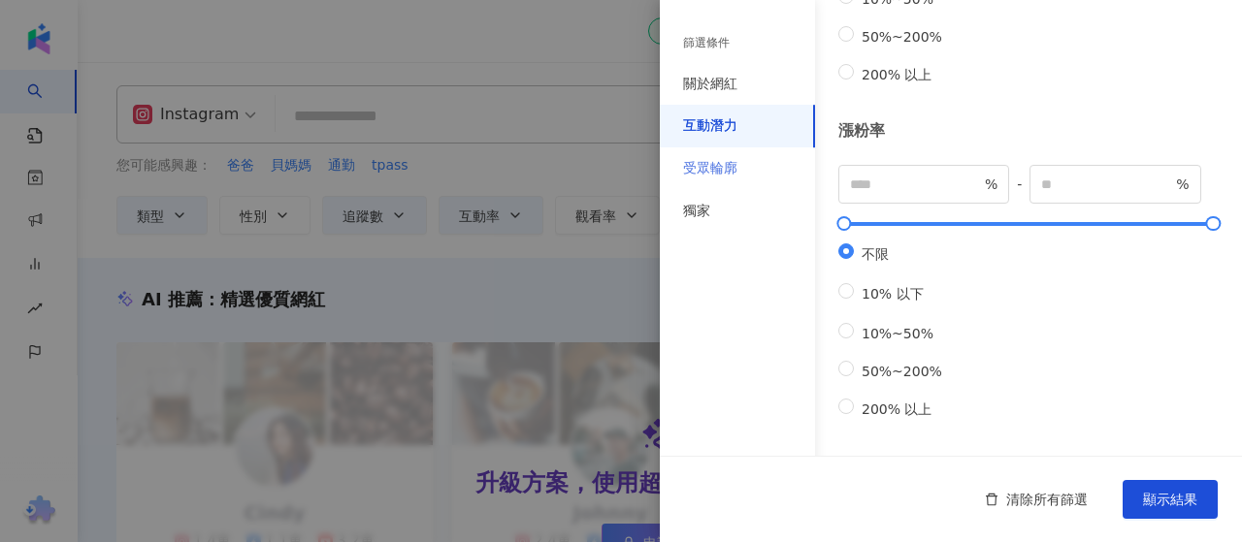
click at [714, 153] on div "受眾輪廓" at bounding box center [737, 168] width 155 height 43
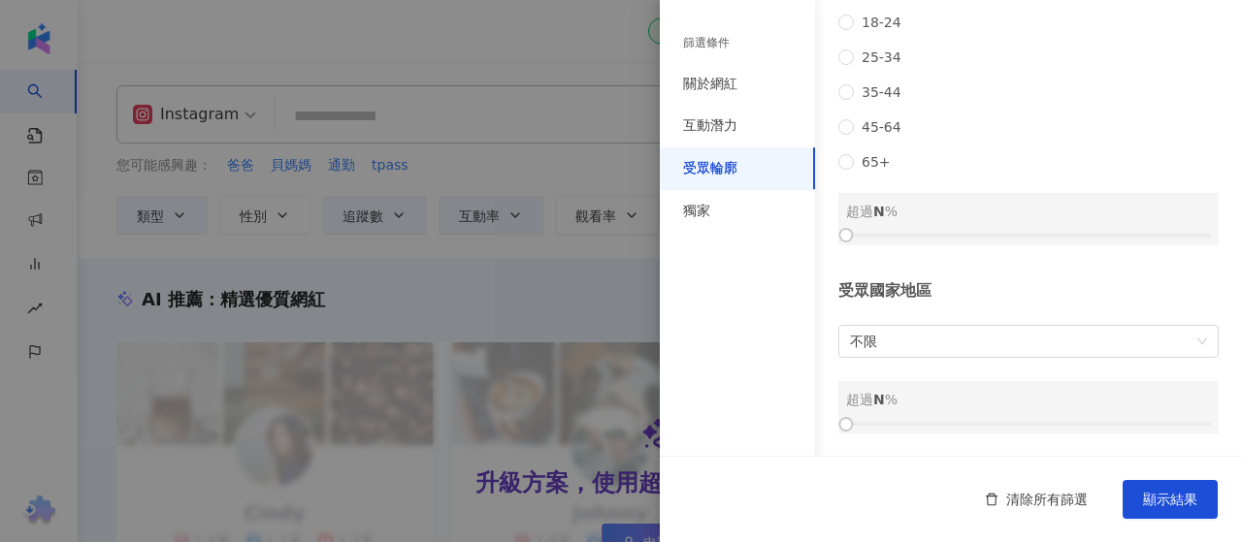
scroll to position [400, 0]
click at [1013, 339] on span "不限" at bounding box center [1028, 341] width 357 height 31
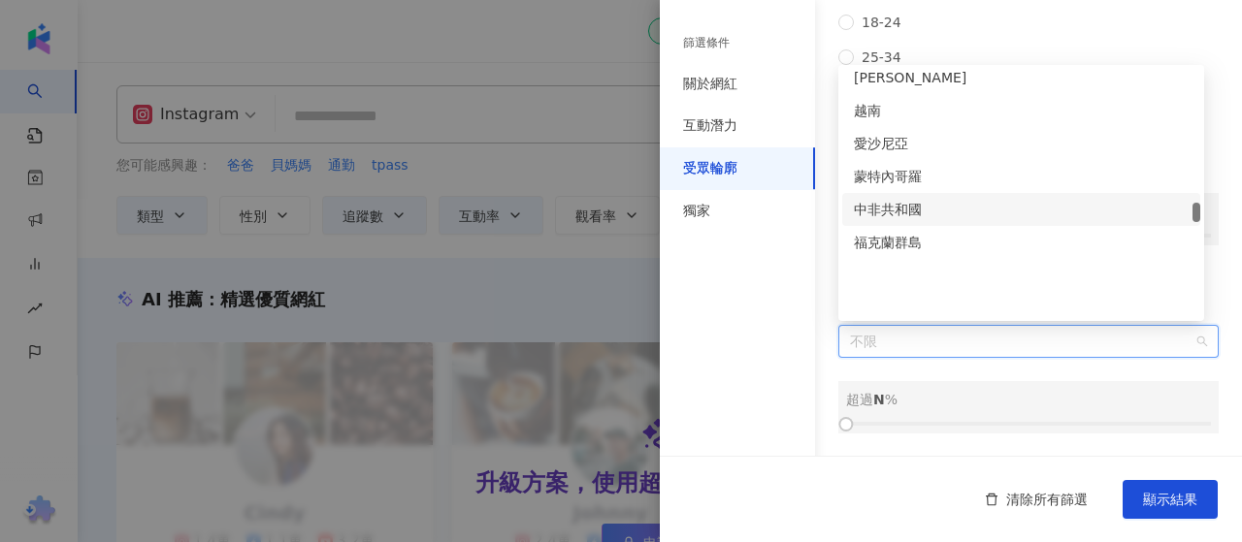
scroll to position [4269, 0]
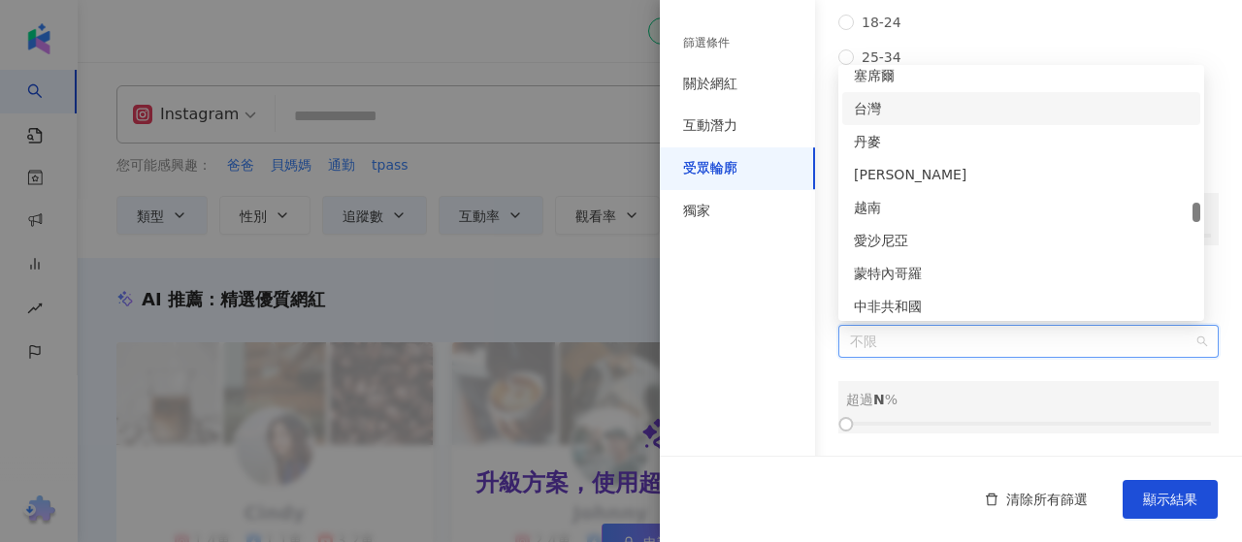
click at [904, 101] on div "台灣" at bounding box center [1021, 108] width 335 height 21
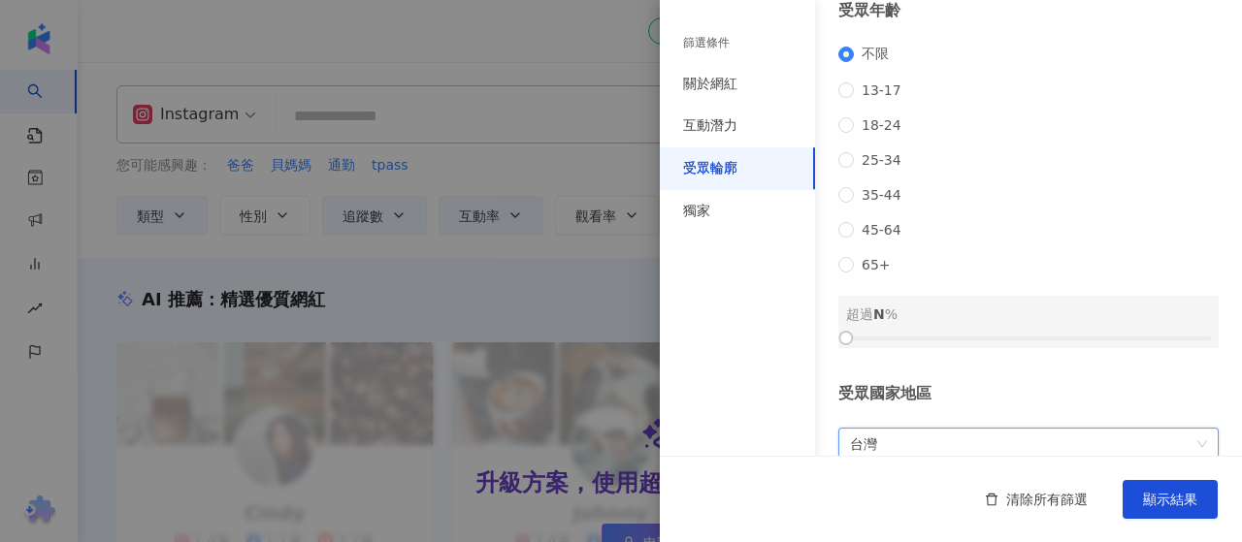
scroll to position [206, 0]
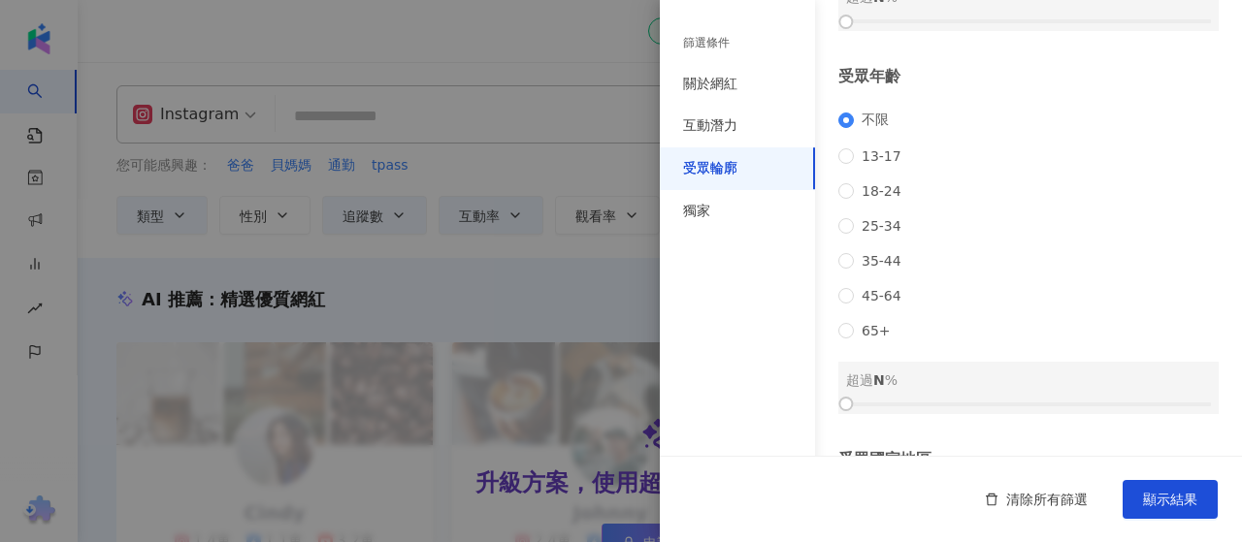
click at [1017, 236] on div "不限 13-17 18-24 25-34 35-44 45-64 65+" at bounding box center [1028, 225] width 380 height 227
click at [883, 234] on span "25-34" at bounding box center [881, 226] width 55 height 16
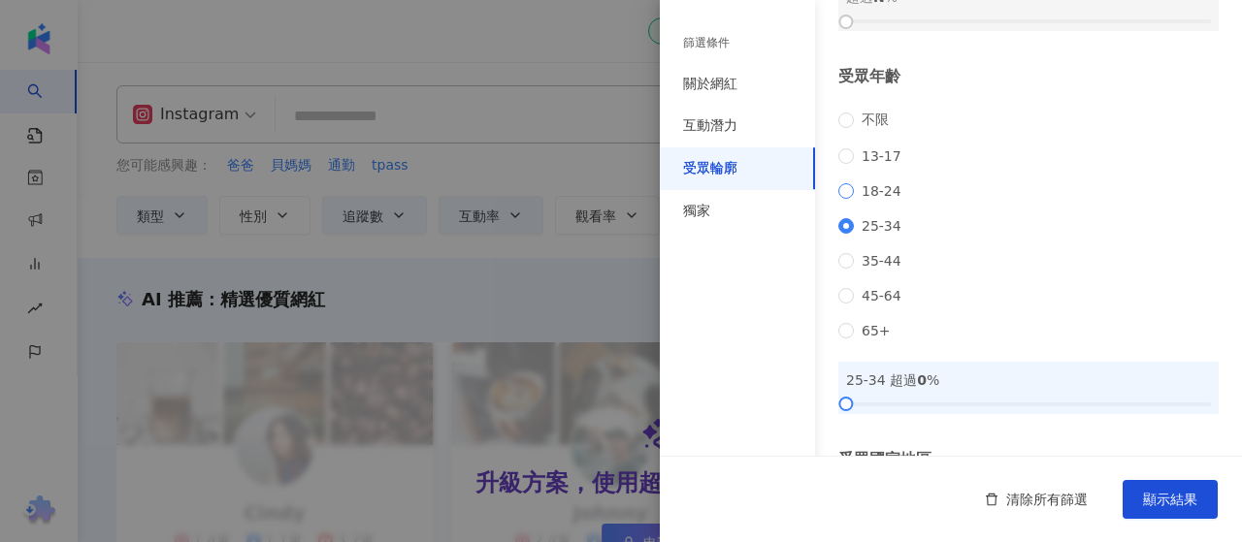
click at [885, 197] on span "18-24" at bounding box center [881, 191] width 55 height 16
click at [890, 247] on div "不限 13-17 18-24 25-34 35-44 45-64 65+" at bounding box center [1028, 225] width 380 height 227
click at [896, 234] on span "25-34" at bounding box center [881, 226] width 55 height 16
click at [877, 129] on span "不限" at bounding box center [875, 120] width 43 height 17
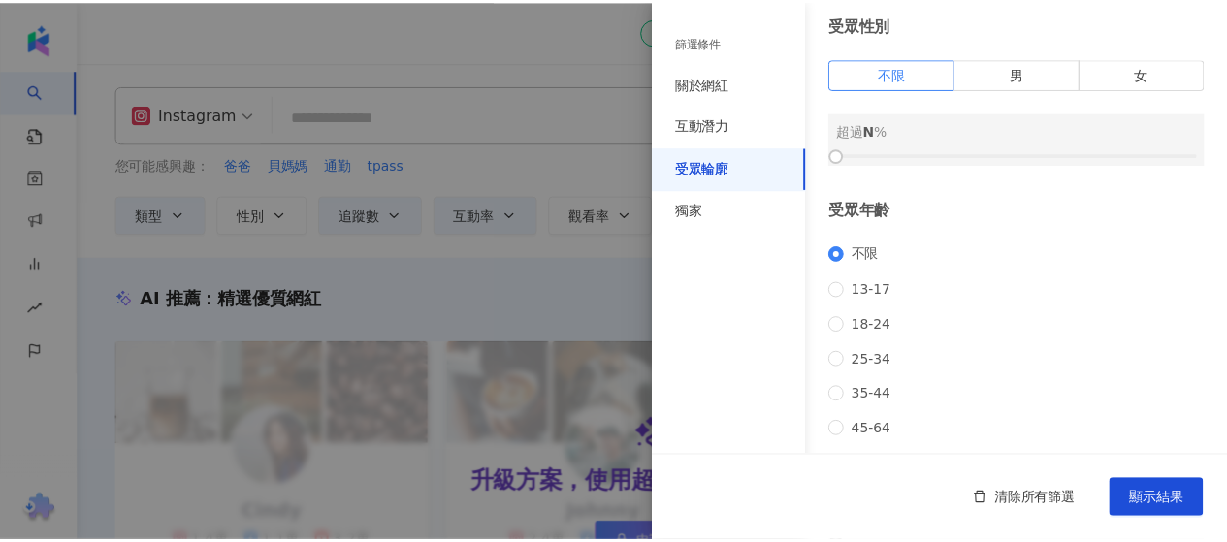
scroll to position [0, 0]
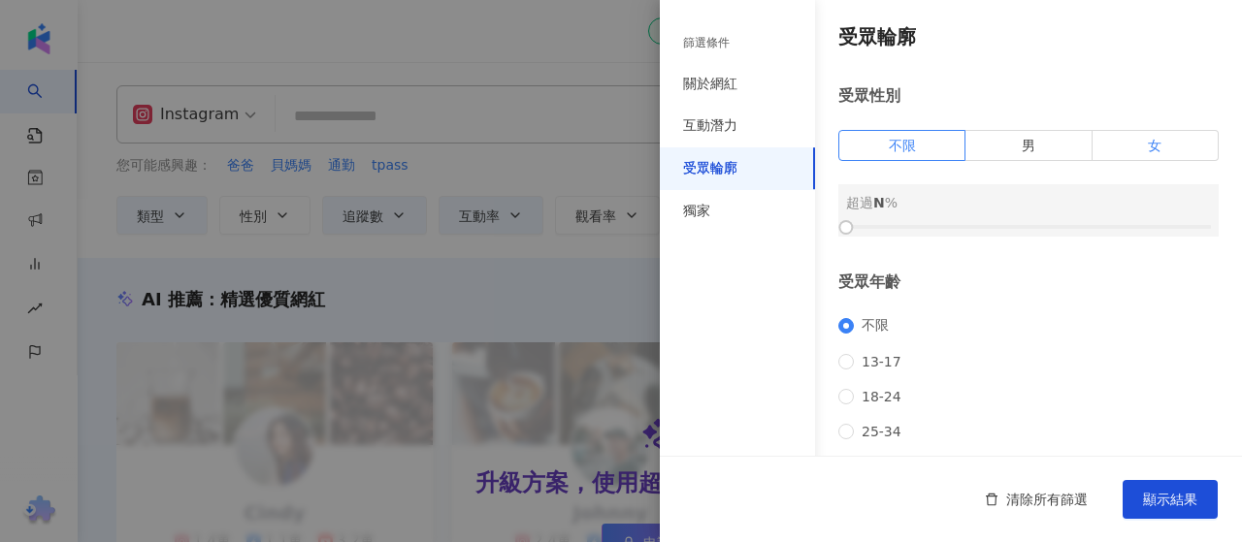
click at [1129, 150] on label "女" at bounding box center [1155, 145] width 126 height 31
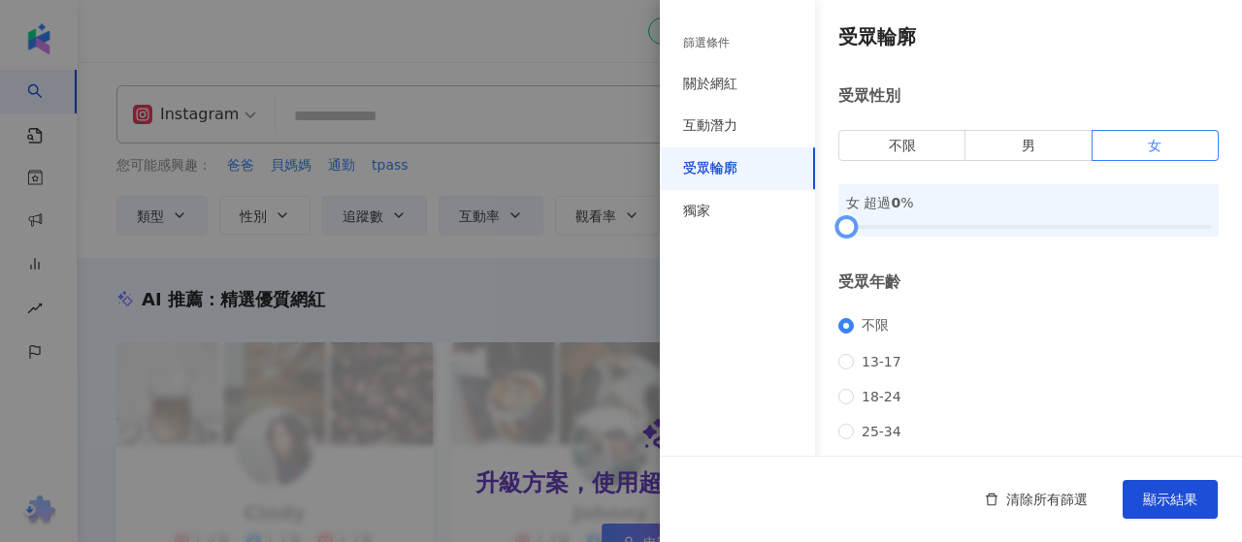
click at [1166, 230] on div at bounding box center [1028, 227] width 365 height 12
click at [931, 220] on div "女 超過 92 %" at bounding box center [1028, 210] width 380 height 52
click at [966, 224] on div at bounding box center [1028, 227] width 365 height 12
click at [985, 229] on div at bounding box center [1028, 227] width 365 height 12
click at [1176, 496] on span "顯示結果" at bounding box center [1170, 500] width 54 height 16
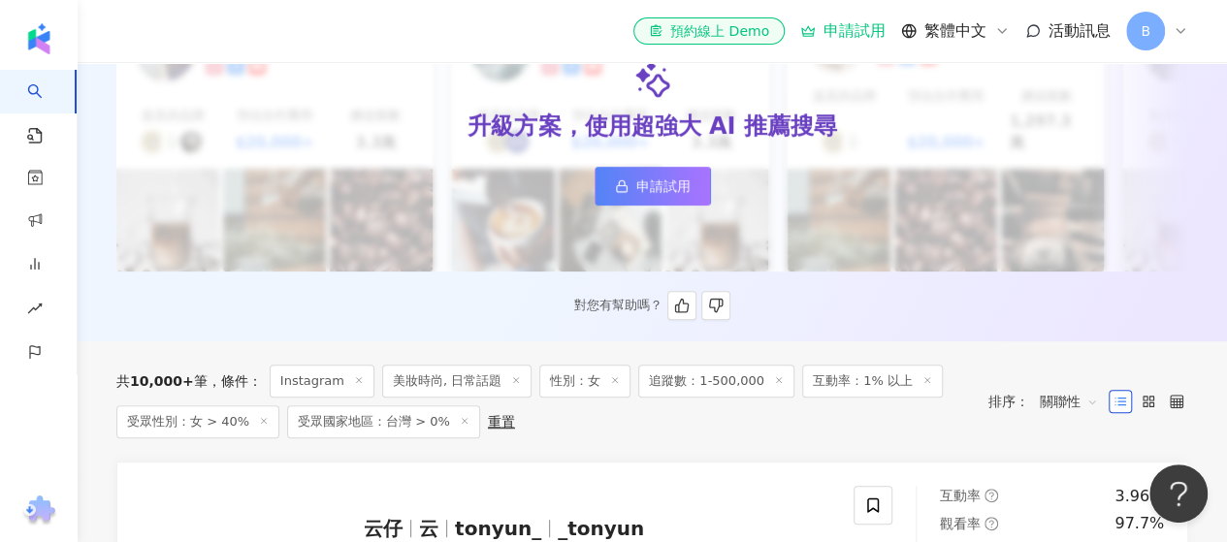
scroll to position [388, 0]
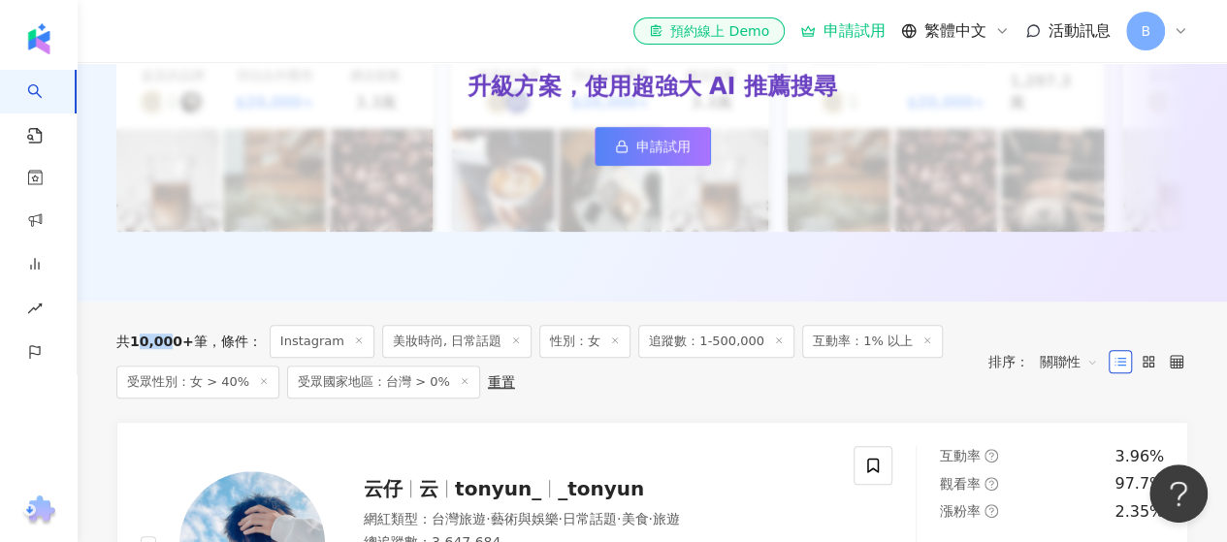
drag, startPoint x: 149, startPoint y: 339, endPoint x: 173, endPoint y: 333, distance: 24.0
click at [173, 334] on span "10,000+" at bounding box center [162, 342] width 64 height 16
drag, startPoint x: 190, startPoint y: 341, endPoint x: 140, endPoint y: 341, distance: 50.4
click at [140, 341] on div "共 10,000+ 筆" at bounding box center [161, 342] width 91 height 16
click at [677, 403] on div "共 10,000+ 筆 條件 ： Instagram 美妝時尚, 日常話題 性別：女 追蹤數：1-500,000 互動率：1% 以上 受眾性別：女 > 40%…" at bounding box center [652, 362] width 1072 height 120
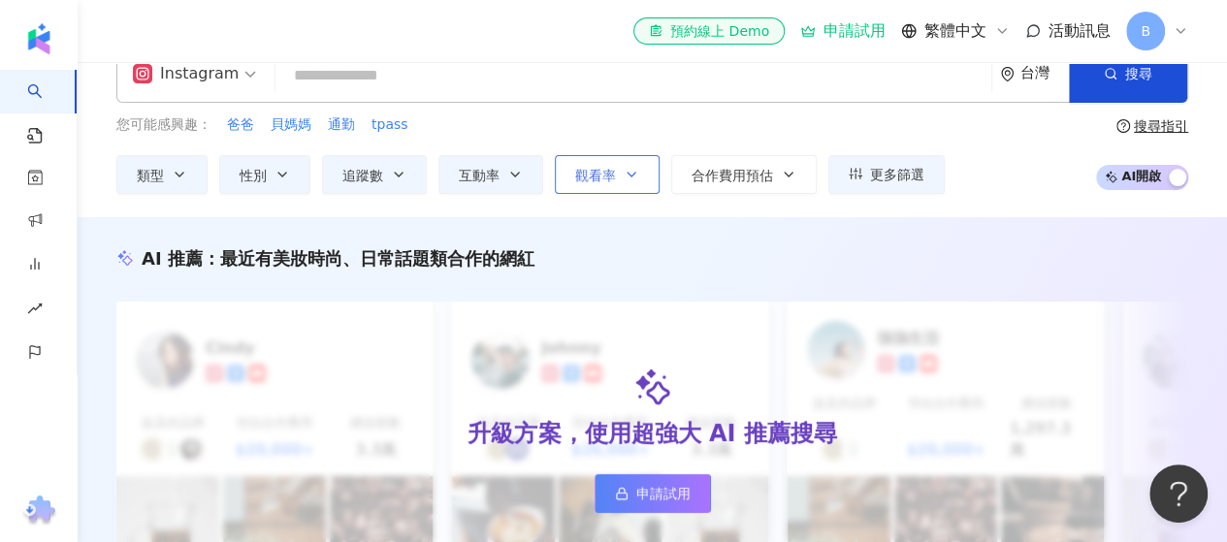
scroll to position [0, 0]
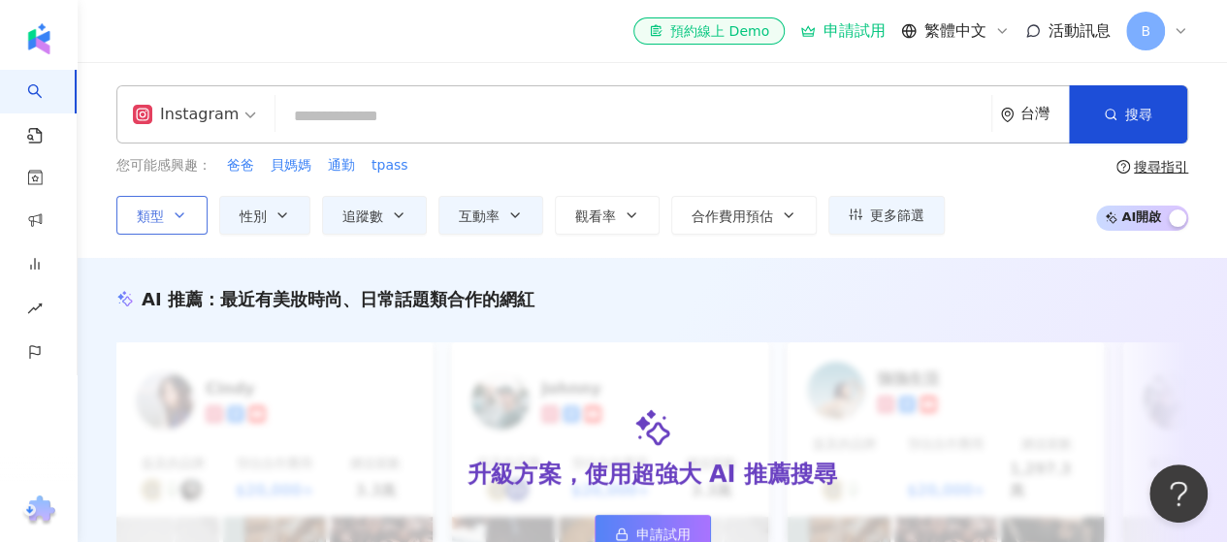
click at [189, 212] on button "類型" at bounding box center [161, 215] width 91 height 39
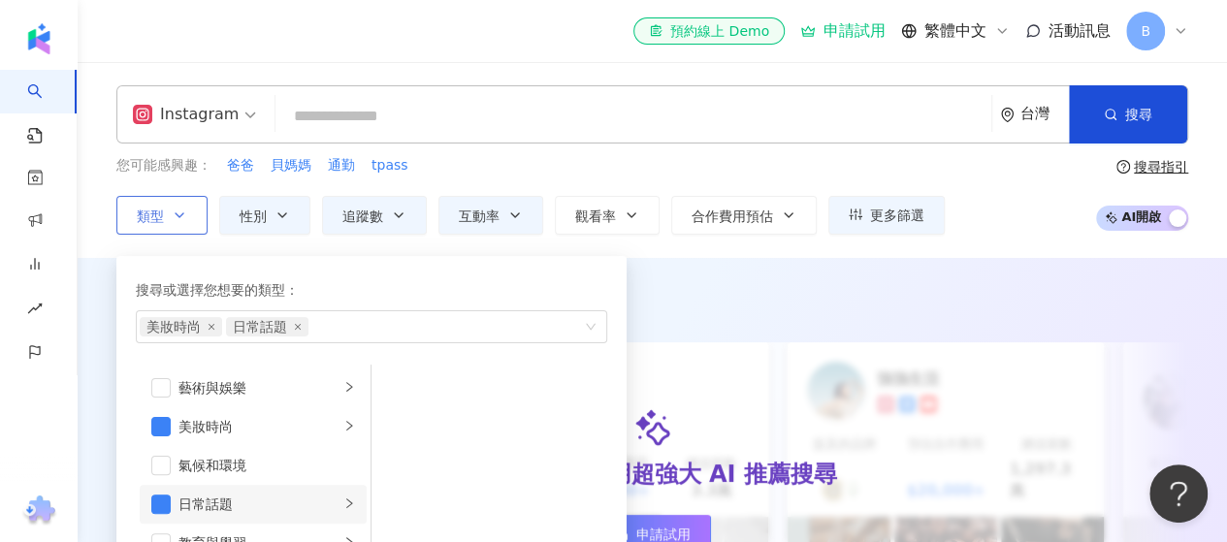
scroll to position [97, 0]
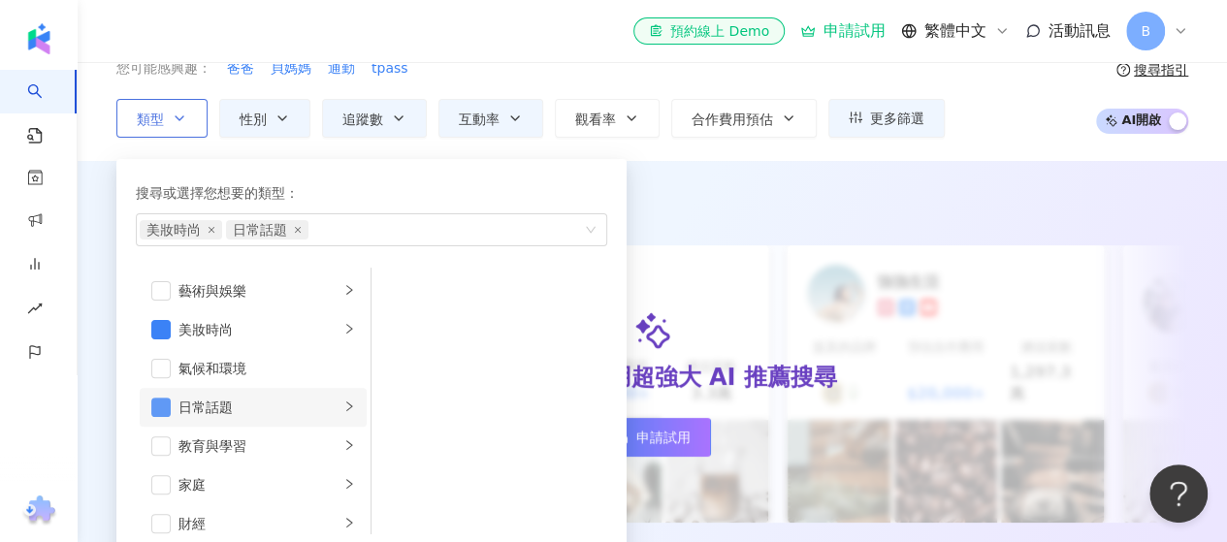
click at [162, 410] on span "button" at bounding box center [160, 407] width 19 height 19
click at [1065, 115] on div "您可能感興趣： 爸爸 貝媽媽 通勤 tpass 類型 搜尋或選擇您想要的類型： 美妝時尚 藝術與娛樂 美妝時尚 氣候和環境 日常話題 教育與學習 家庭 財經 …" at bounding box center [652, 98] width 1072 height 80
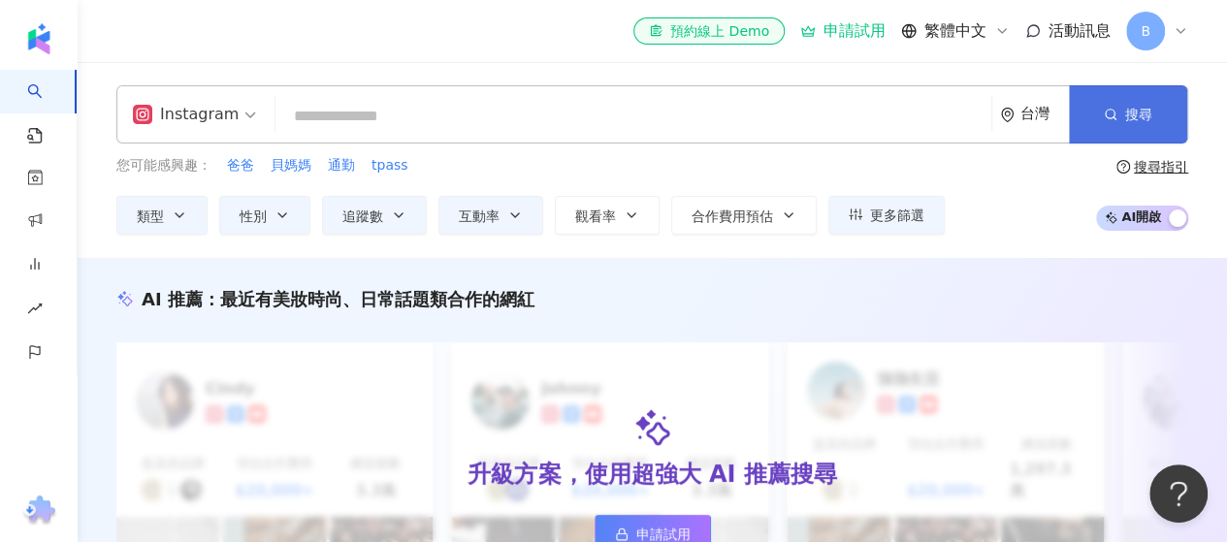
click at [1096, 115] on button "搜尋" at bounding box center [1128, 114] width 118 height 58
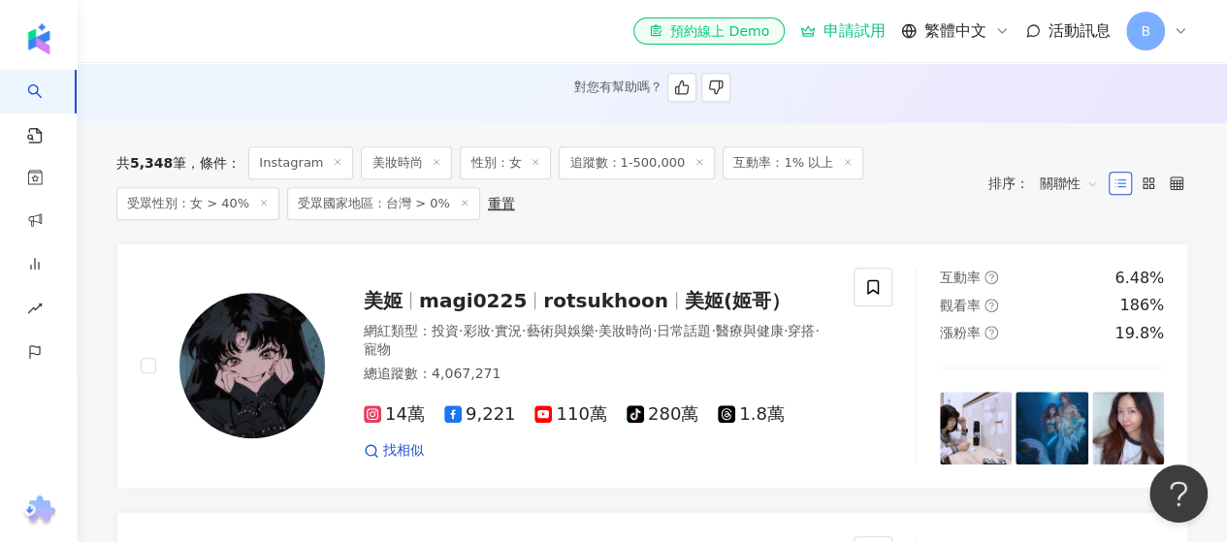
scroll to position [582, 0]
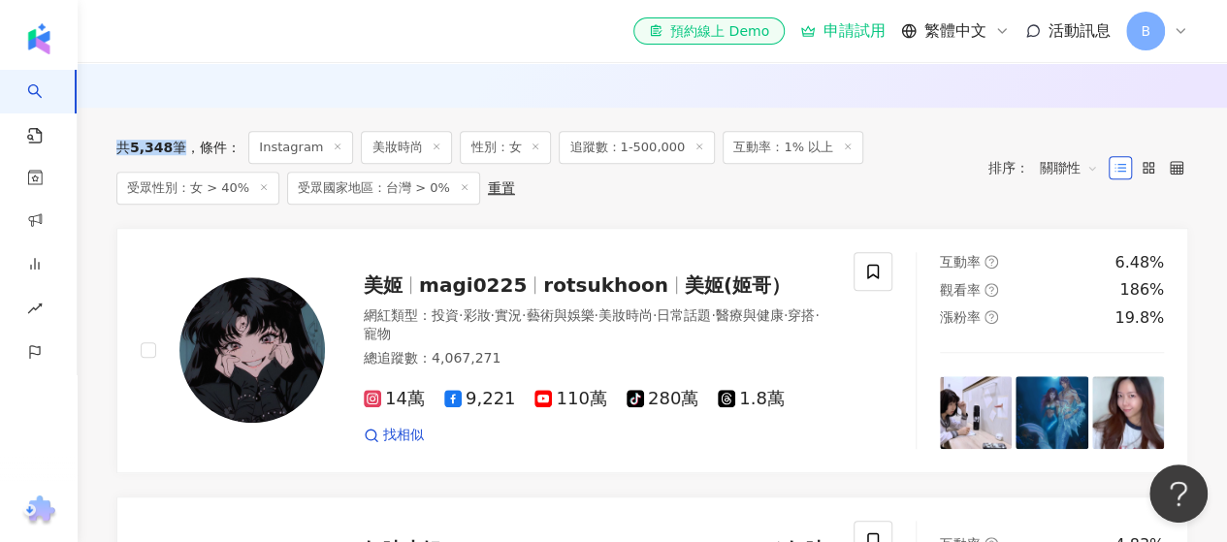
drag, startPoint x: 115, startPoint y: 143, endPoint x: 177, endPoint y: 145, distance: 61.1
click at [592, 215] on div "共 5,348 筆 條件 ： Instagram 美妝時尚 性別：女 追蹤數：1-500,000 互動率：1% 以上 受眾性別：女 > 40% 受眾國家地區：…" at bounding box center [652, 168] width 1072 height 120
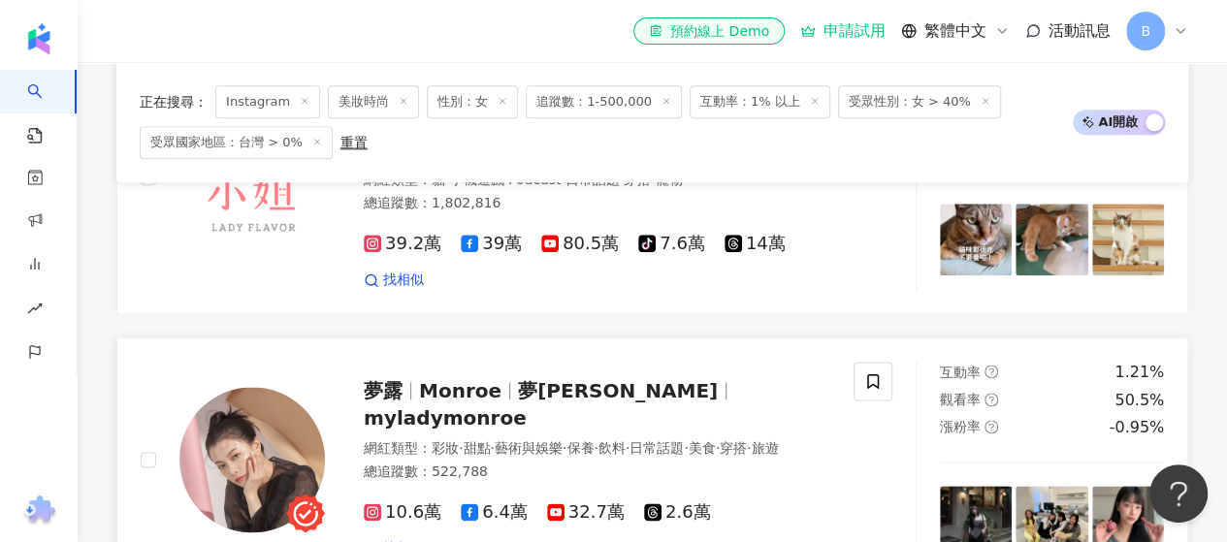
scroll to position [1067, 0]
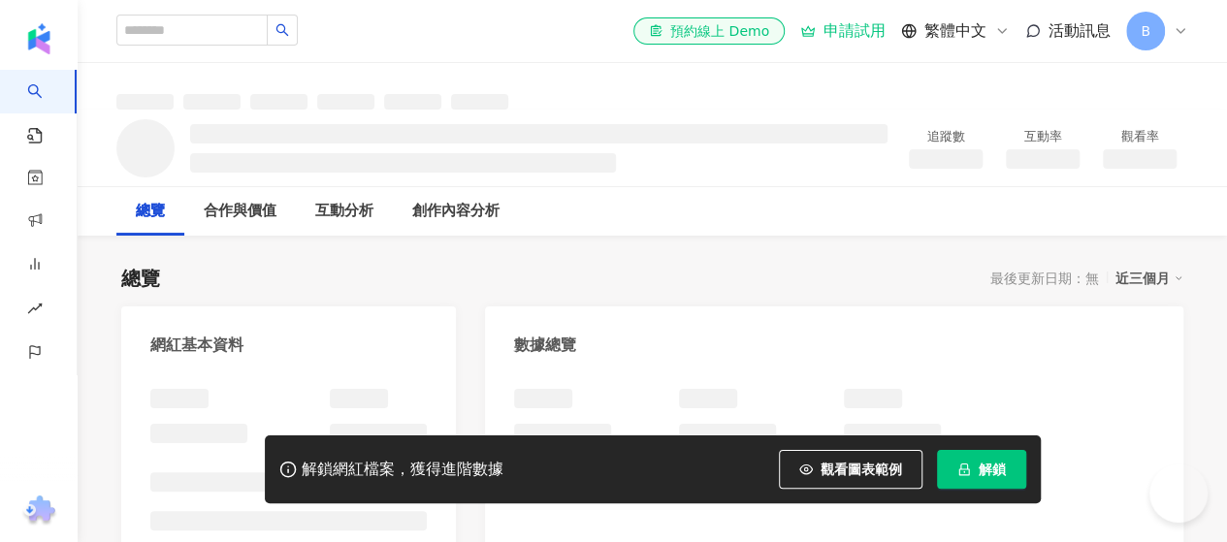
click at [959, 471] on button "解鎖" at bounding box center [981, 469] width 89 height 39
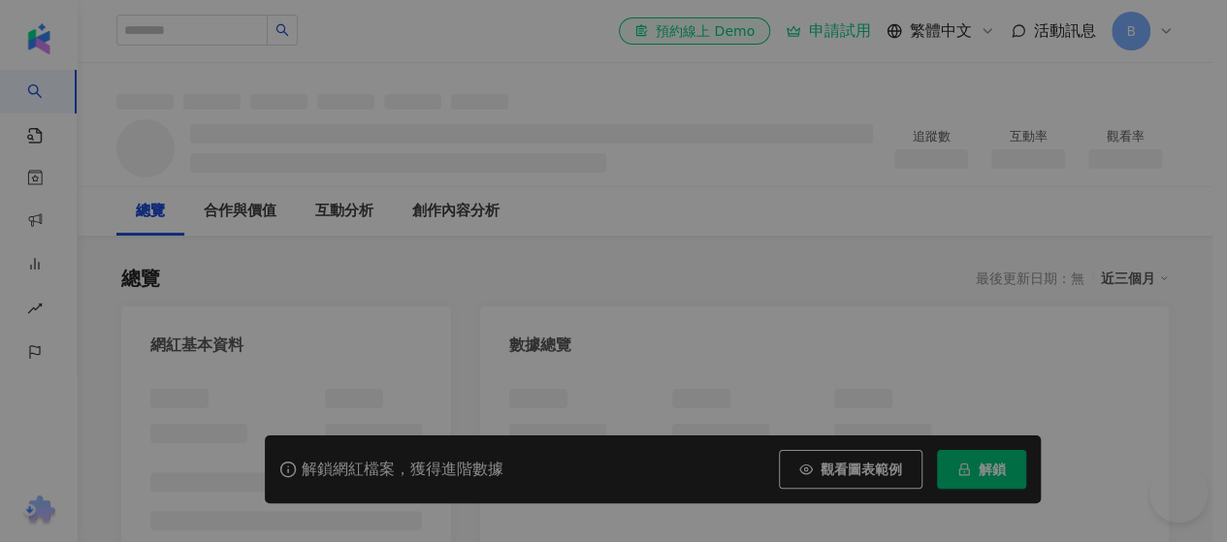
click at [966, 472] on div "您的解鎖額度已用盡， 請前往加購解鎖 繼續瀏覽 前往加購" at bounding box center [613, 271] width 1227 height 542
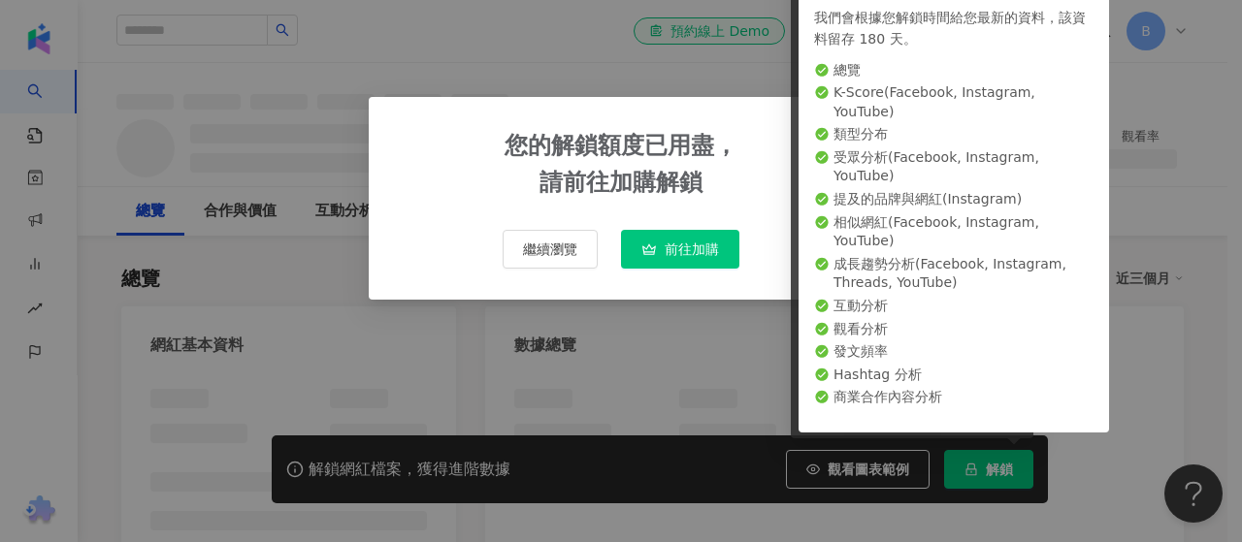
click at [1005, 465] on div "您的解鎖額度已用盡， 請前往加購解鎖 繼續瀏覽 前往加購" at bounding box center [621, 271] width 1242 height 542
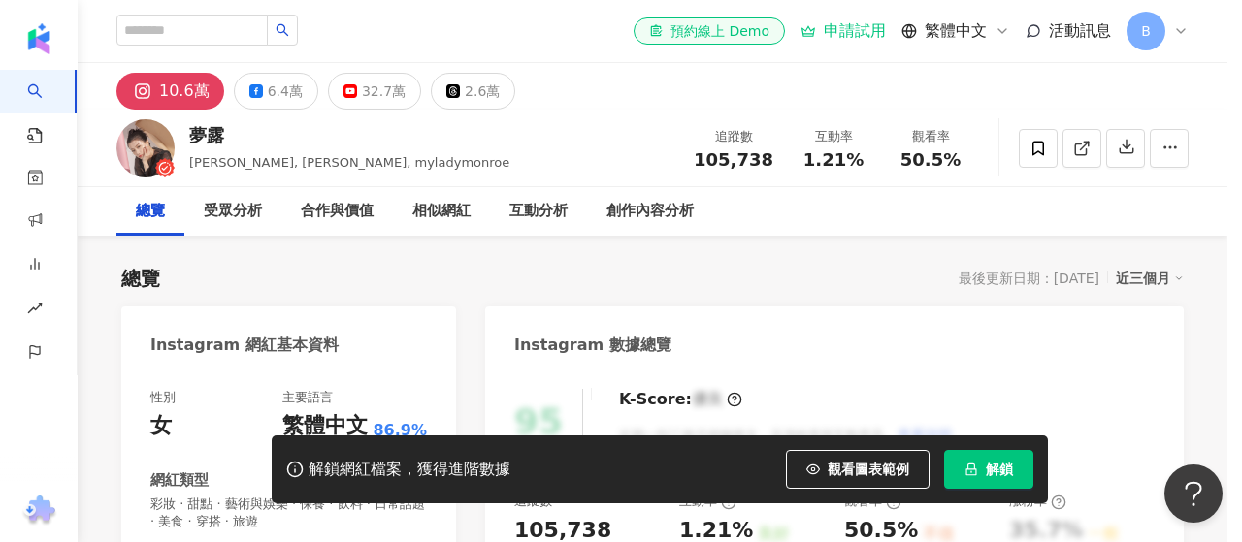
click at [981, 478] on div "您的解鎖額度已用盡， 請前往加購解鎖 繼續瀏覽 前往加購" at bounding box center [621, 271] width 1242 height 542
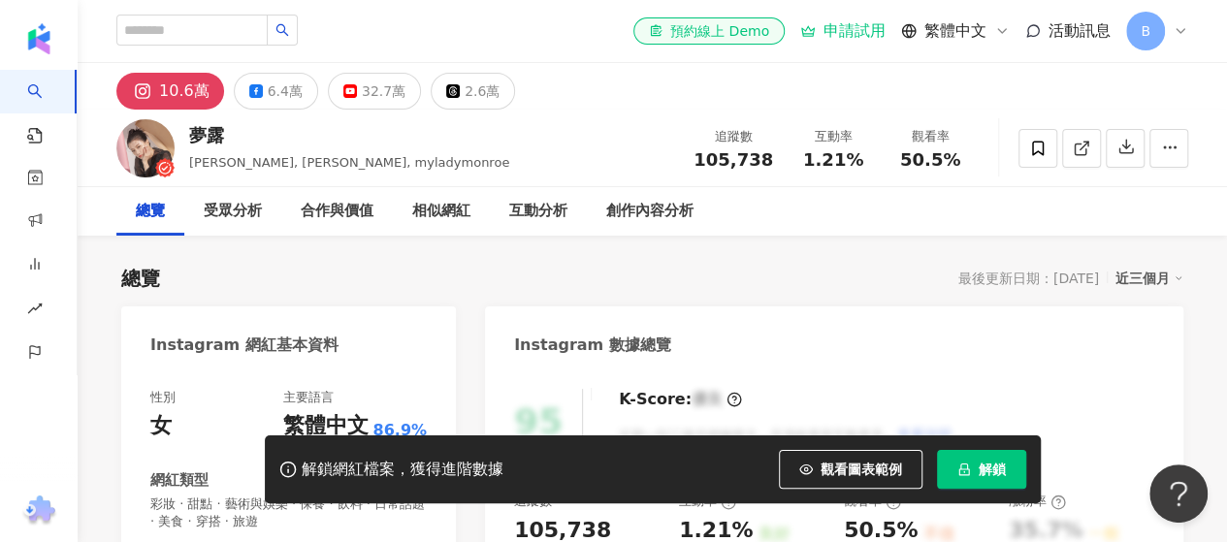
click at [968, 470] on icon "lock" at bounding box center [963, 470] width 11 height 13
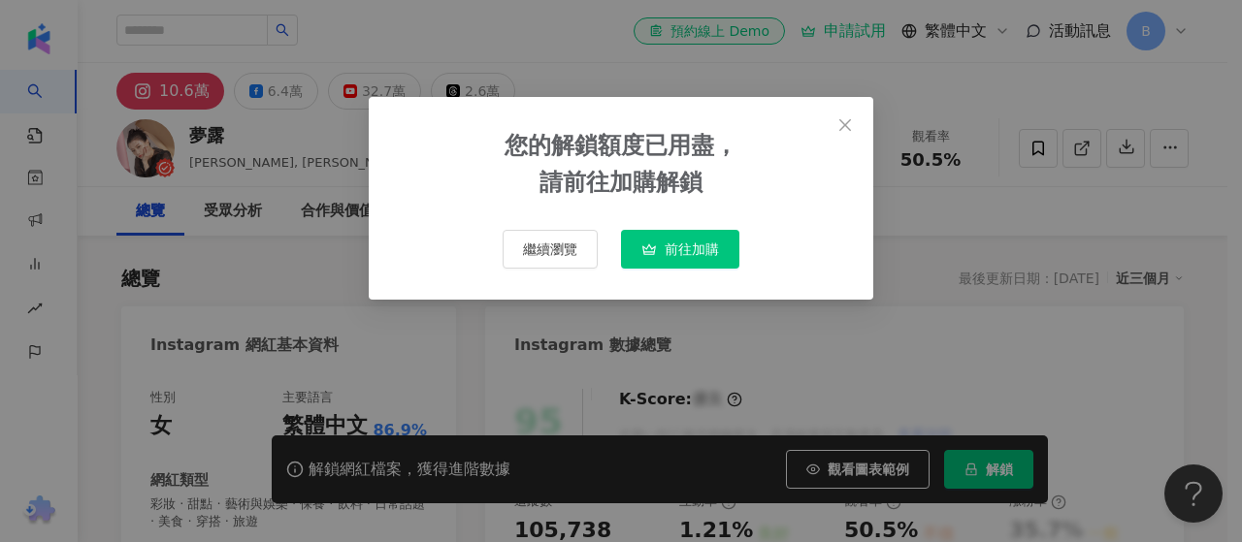
click at [844, 122] on icon "close" at bounding box center [845, 125] width 16 height 16
click at [553, 261] on div "您的解鎖額度已用盡， 請前往加購解鎖 繼續瀏覽 前往加購" at bounding box center [621, 271] width 1242 height 542
click at [561, 242] on div "您的解鎖額度已用盡， 請前往加購解鎖 繼續瀏覽 前往加購" at bounding box center [621, 271] width 1242 height 542
click at [556, 253] on div "您的解鎖額度已用盡， 請前往加購解鎖 繼續瀏覽 前往加購" at bounding box center [621, 271] width 1242 height 542
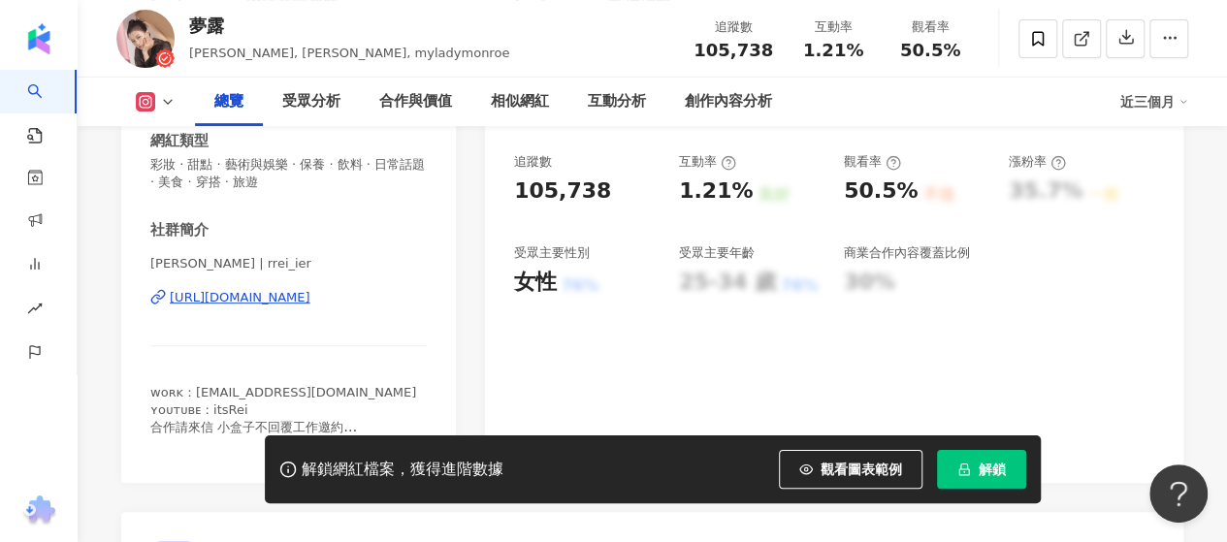
scroll to position [388, 0]
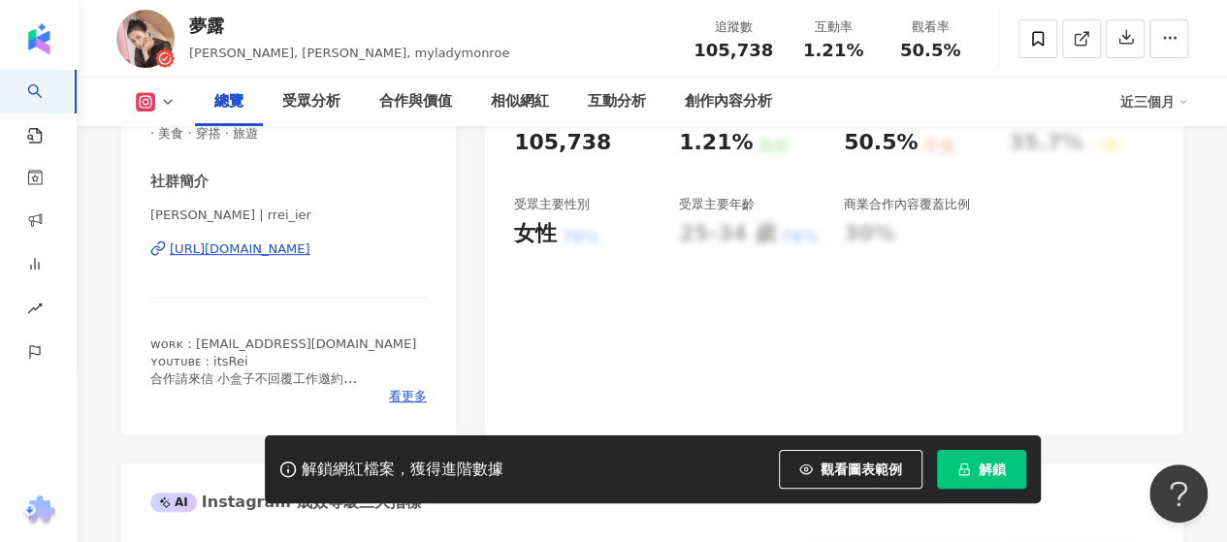
click at [295, 251] on div "[URL][DOMAIN_NAME]" at bounding box center [240, 249] width 141 height 17
